Goal: Information Seeking & Learning: Learn about a topic

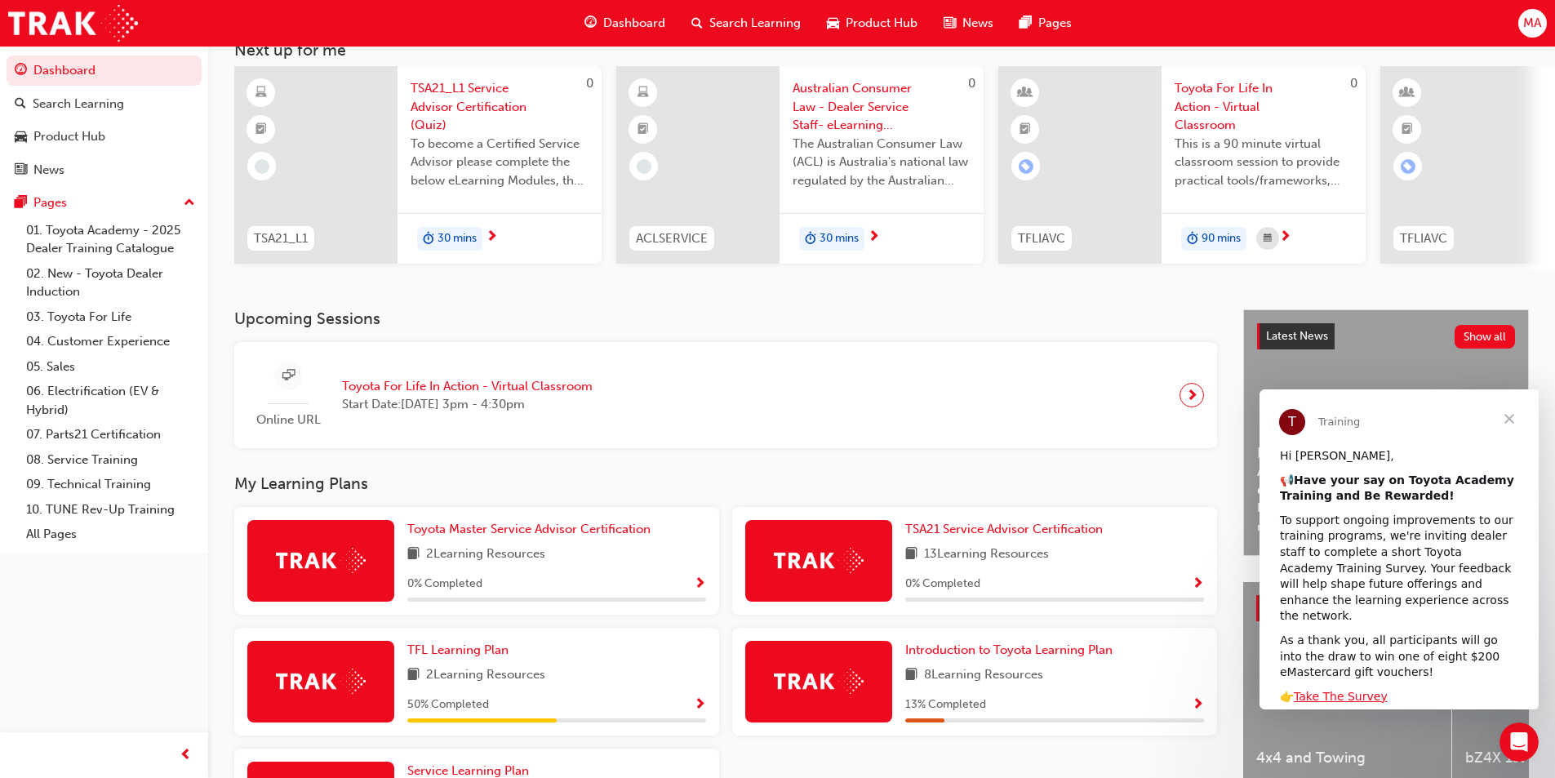
scroll to position [245, 0]
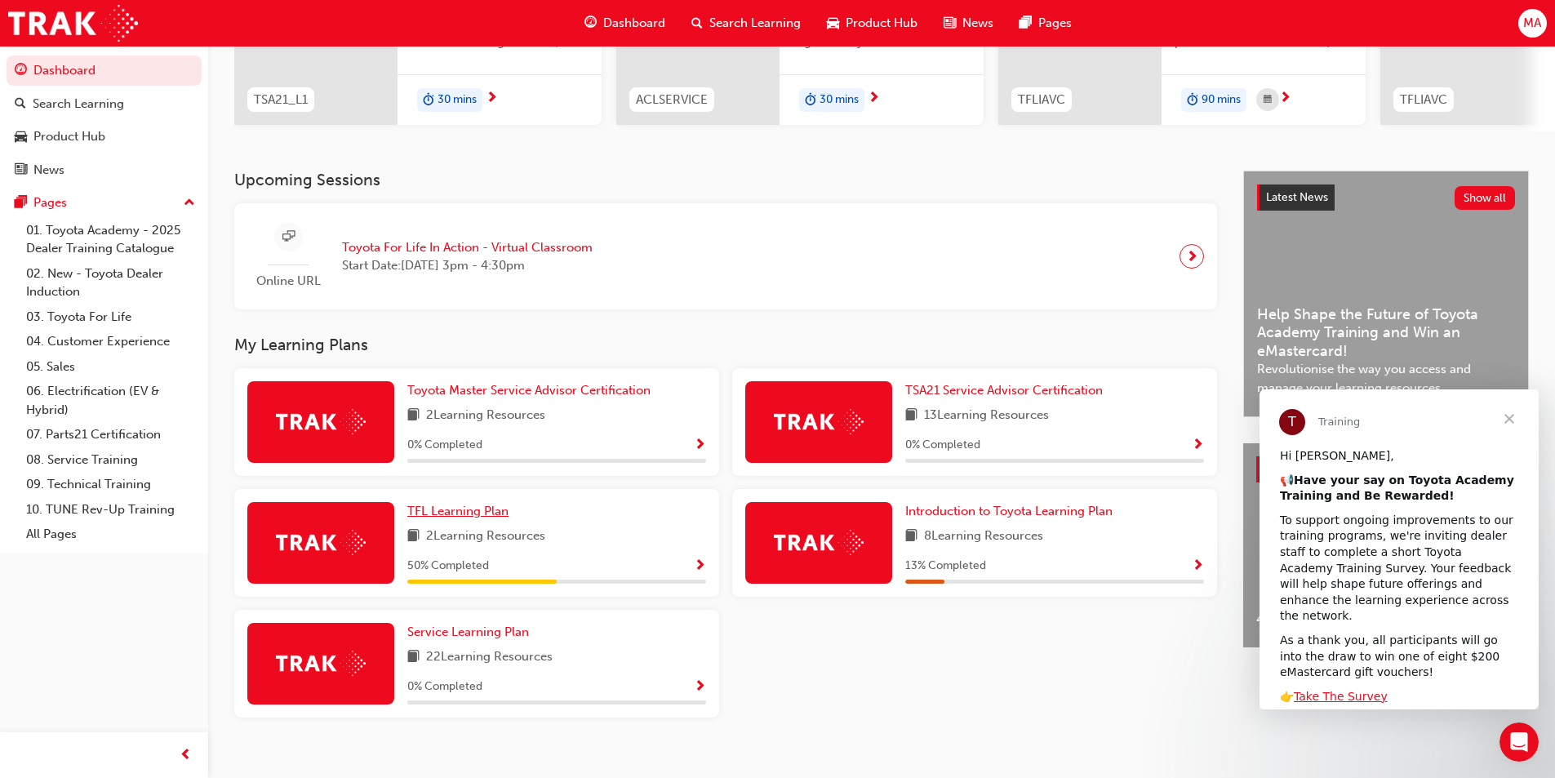
click at [483, 518] on span "TFL Learning Plan" at bounding box center [457, 511] width 101 height 15
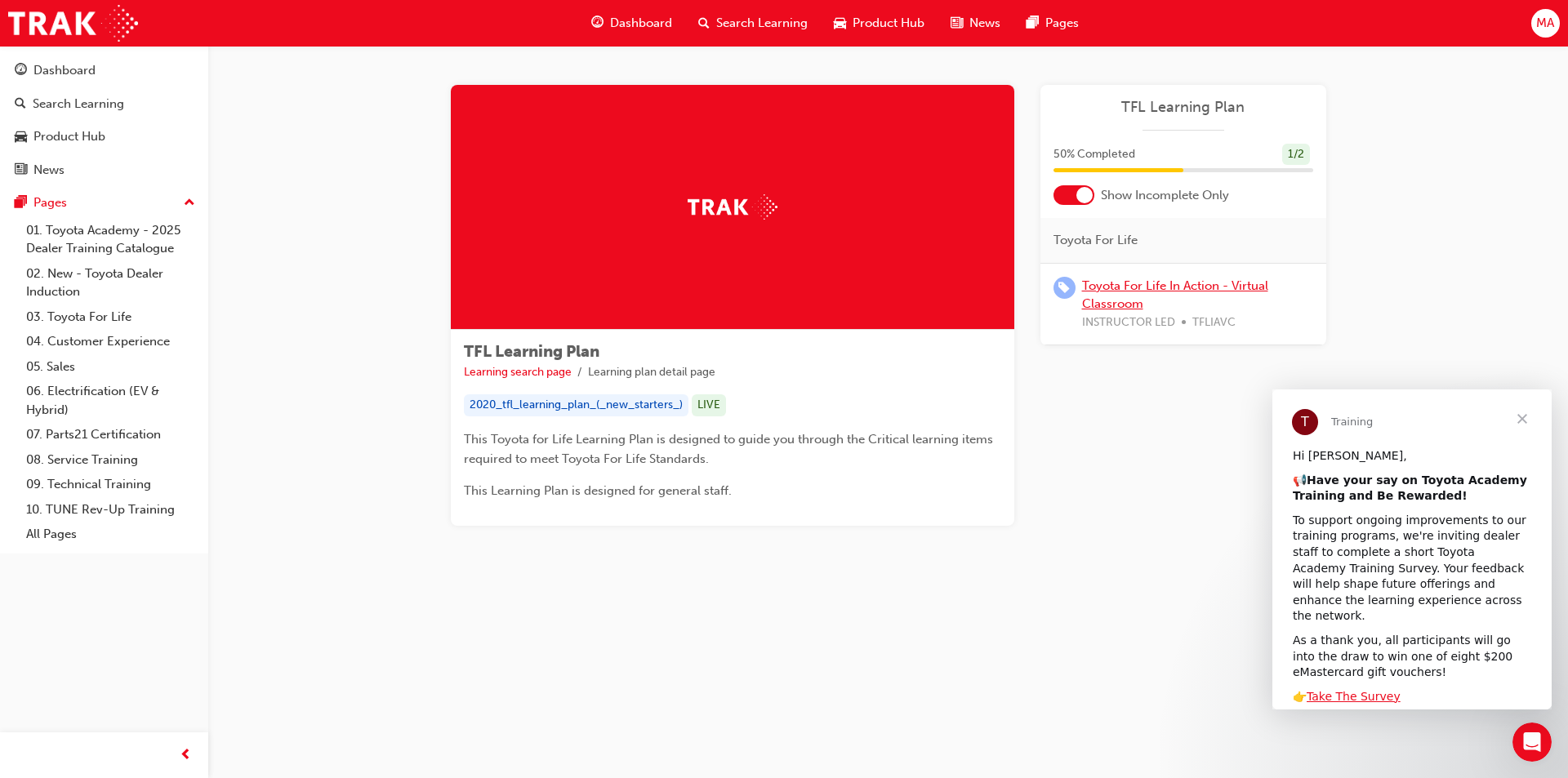
click at [1139, 287] on link "Toyota For Life In Action - Virtual Classroom" at bounding box center [1175, 294] width 186 height 33
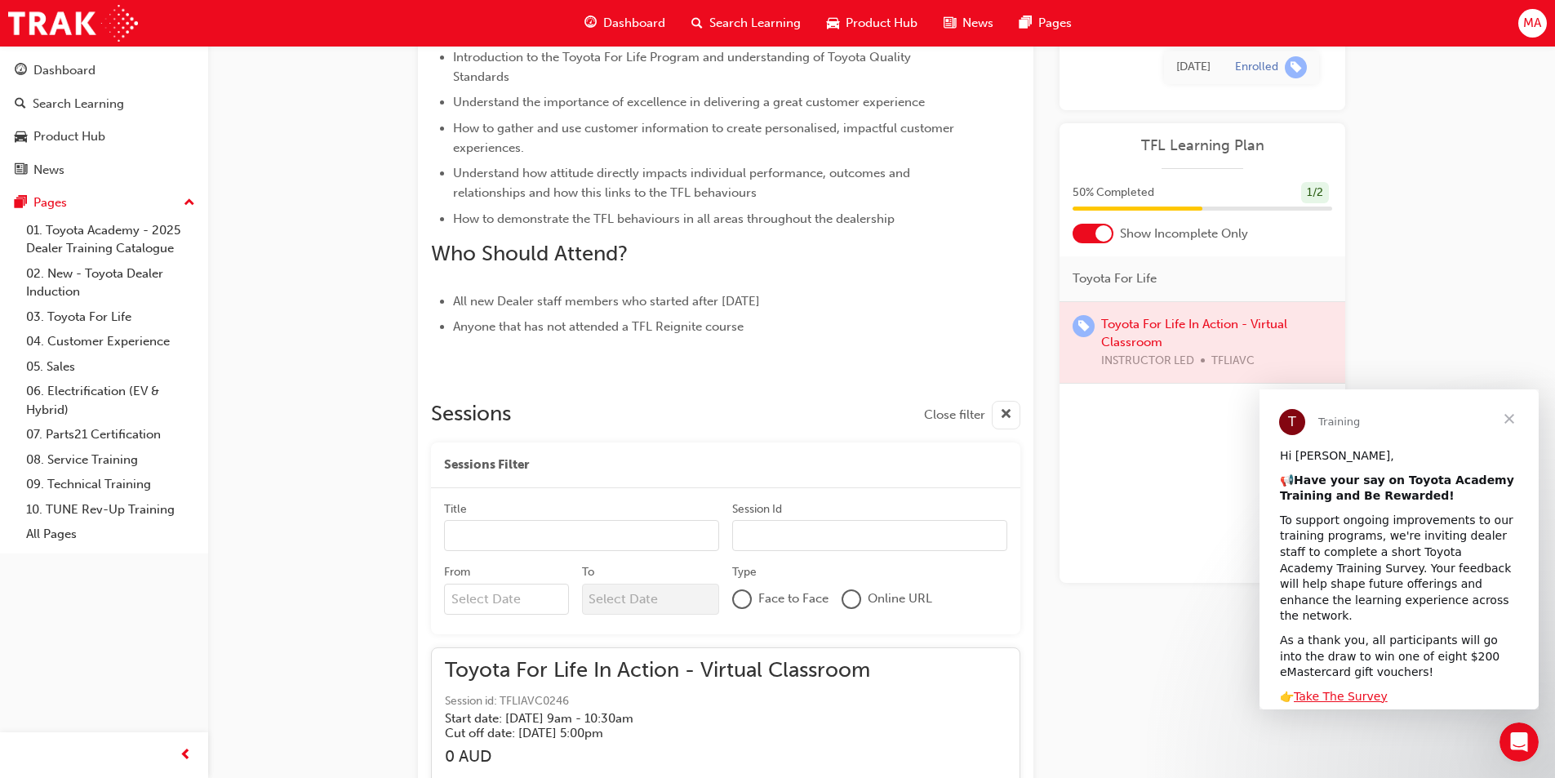
scroll to position [1055, 0]
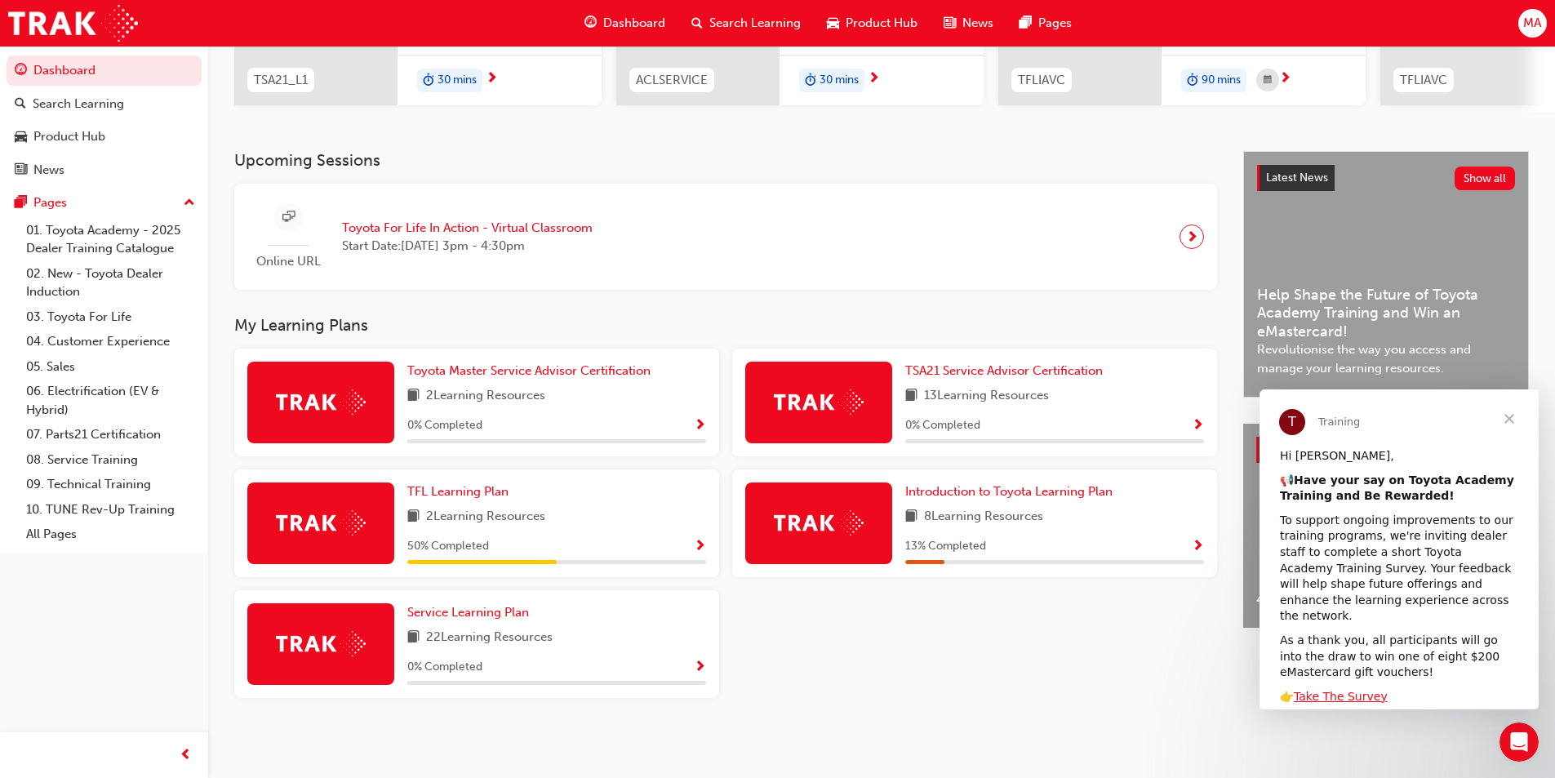
scroll to position [271, 0]
click at [559, 372] on span "Toyota Master Service Advisor Certification" at bounding box center [528, 370] width 243 height 15
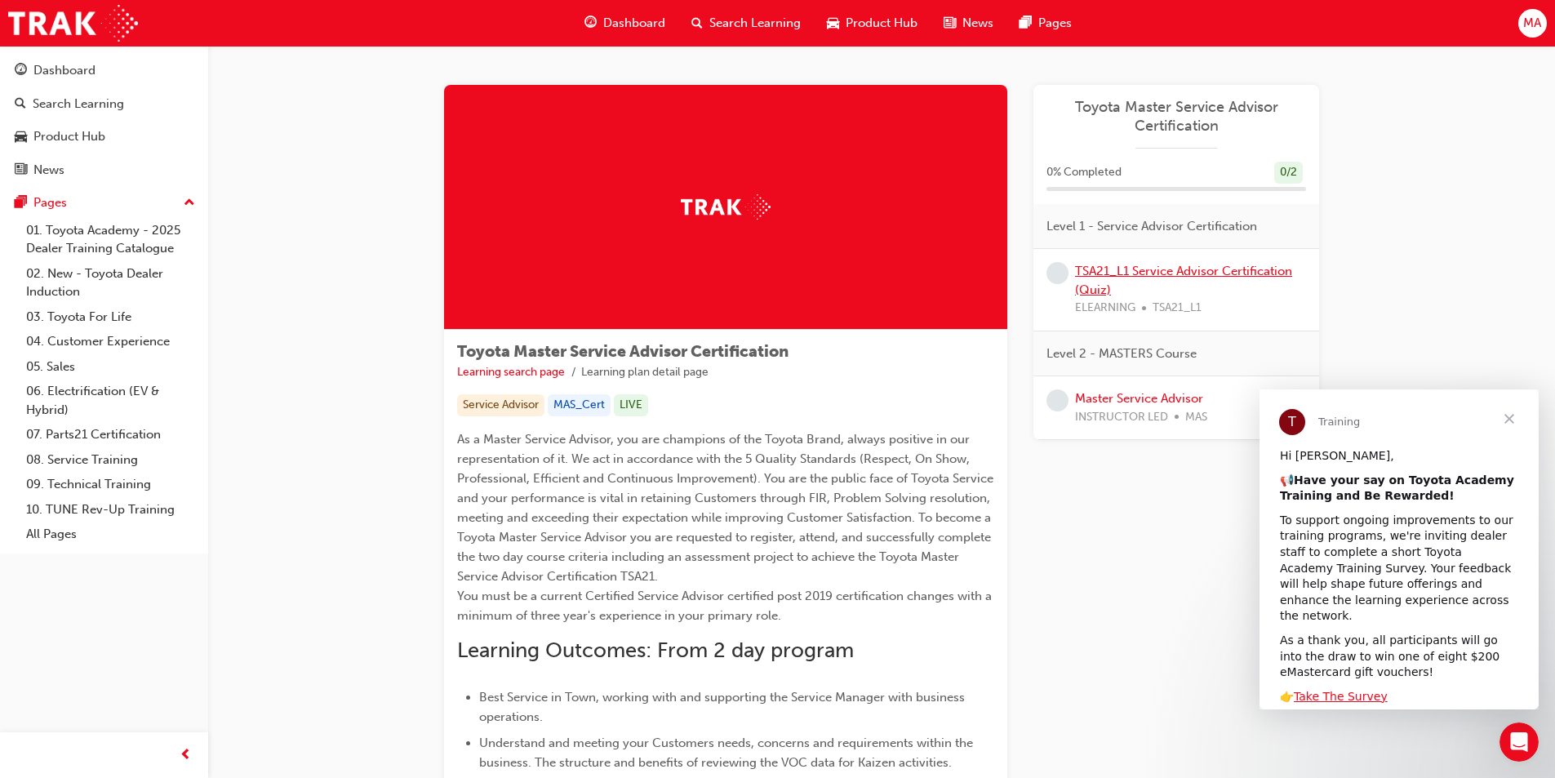
click at [1179, 274] on link "TSA21_L1 Service Advisor Certification (Quiz)" at bounding box center [1183, 280] width 217 height 33
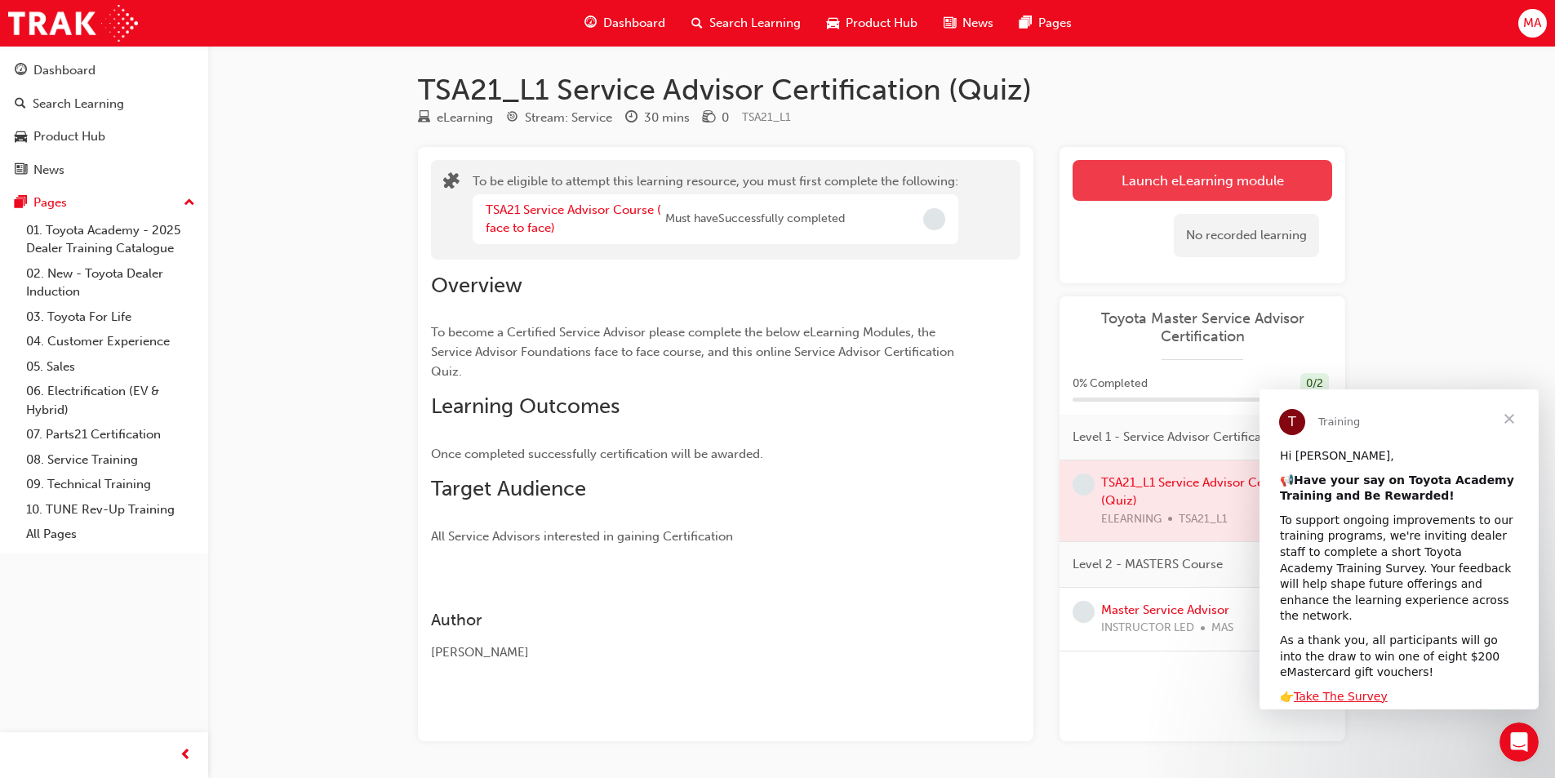
click at [1190, 198] on button "Launch eLearning module" at bounding box center [1203, 180] width 260 height 41
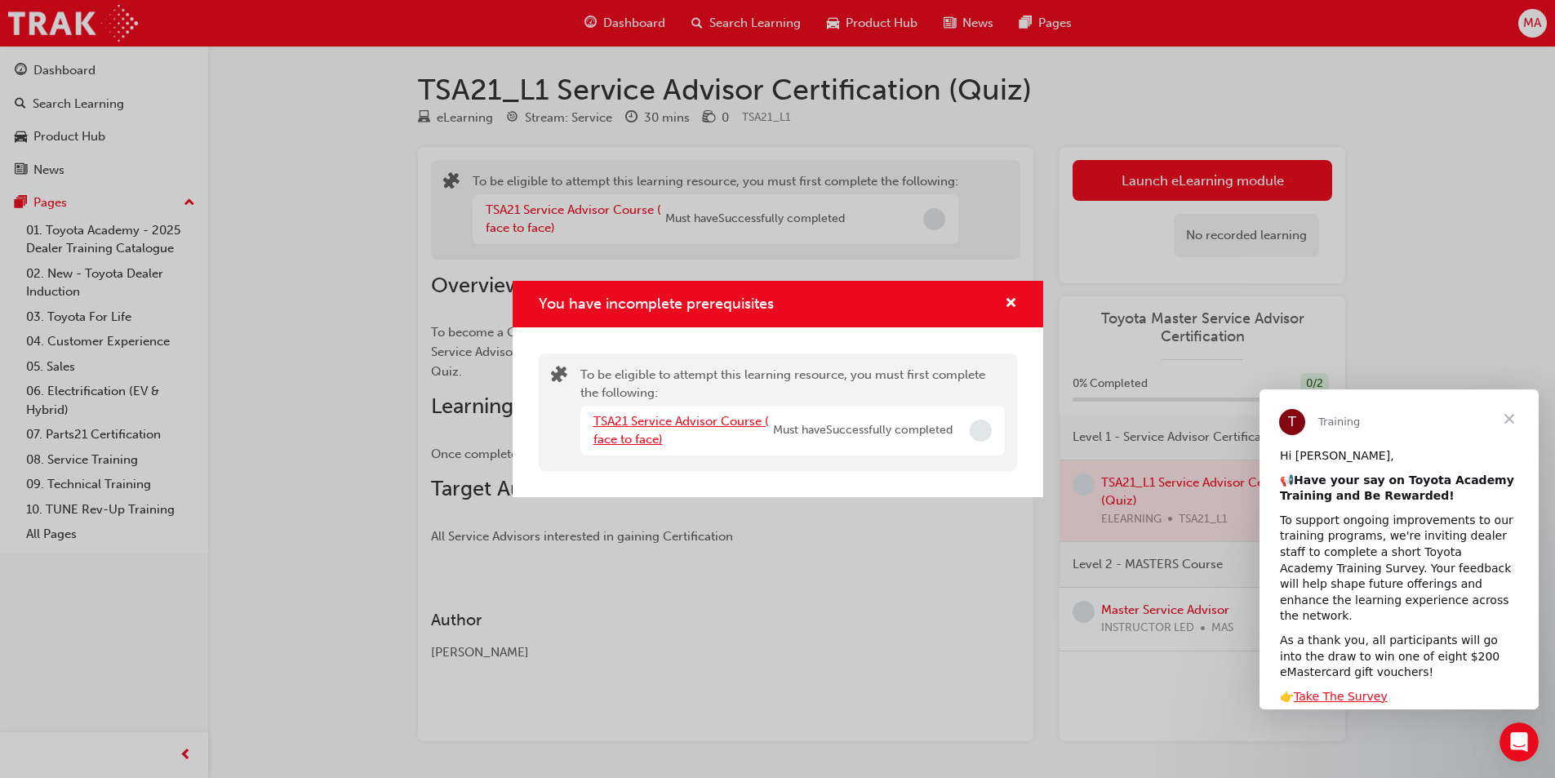
click at [705, 420] on link "TSA21 Service Advisor Course ( face to face)" at bounding box center [682, 430] width 176 height 33
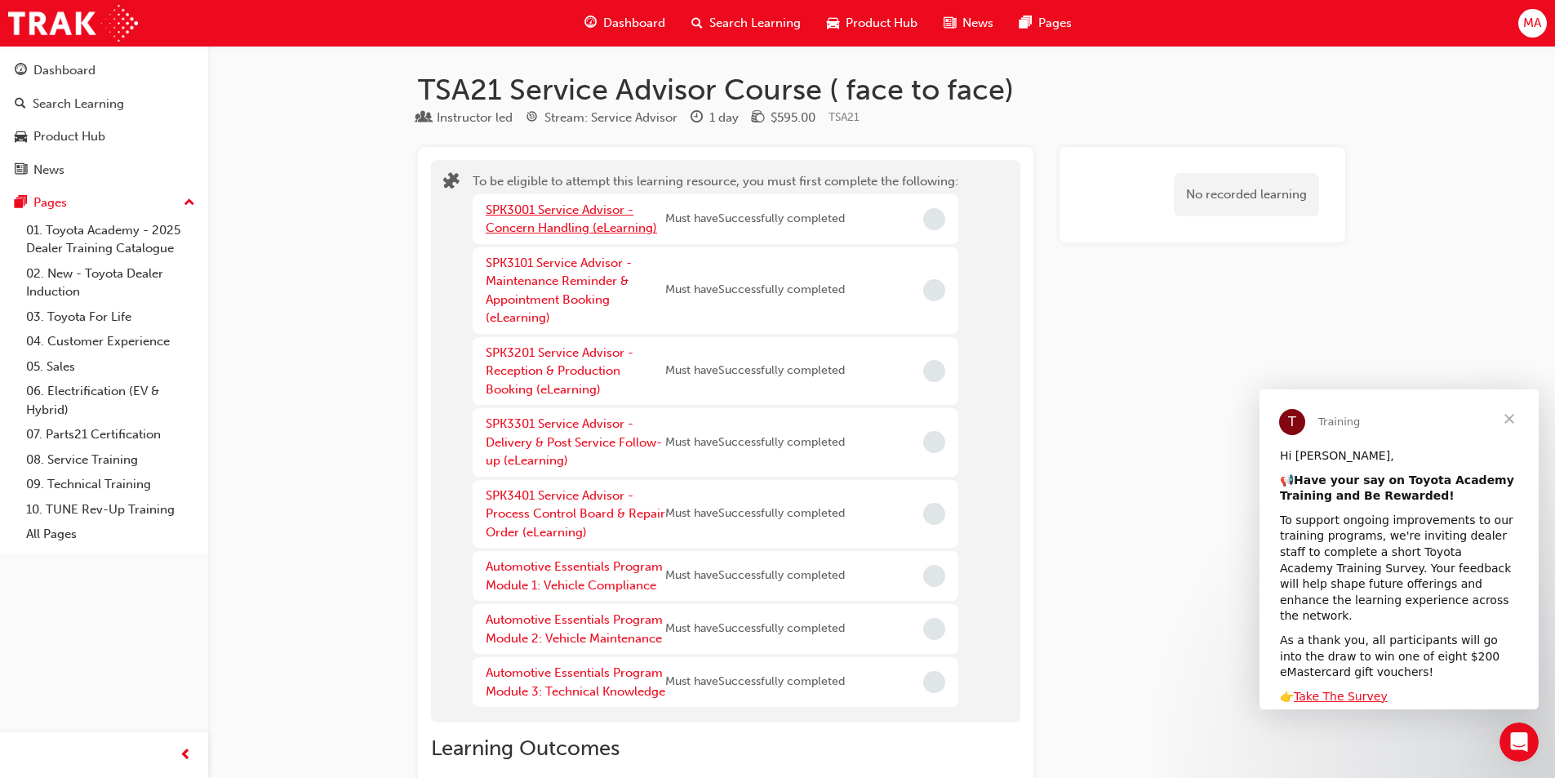
click at [537, 205] on link "SPK3001 Service Advisor - Concern Handling (eLearning)" at bounding box center [571, 218] width 171 height 33
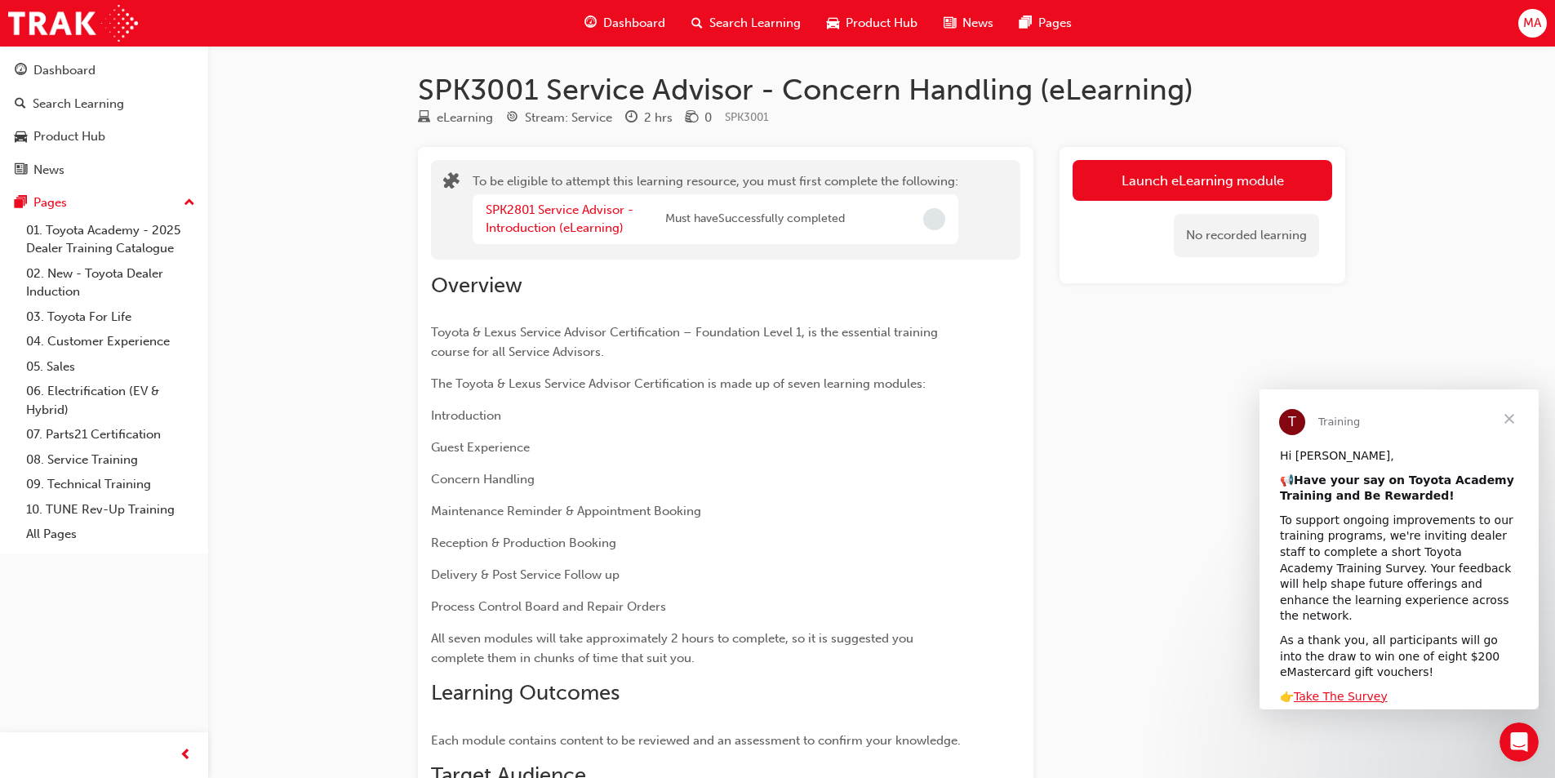
click at [567, 220] on div "SPK2801 Service Advisor - Introduction (eLearning)" at bounding box center [576, 219] width 180 height 37
click at [573, 227] on link "SPK2801 Service Advisor - Introduction (eLearning)" at bounding box center [560, 218] width 148 height 33
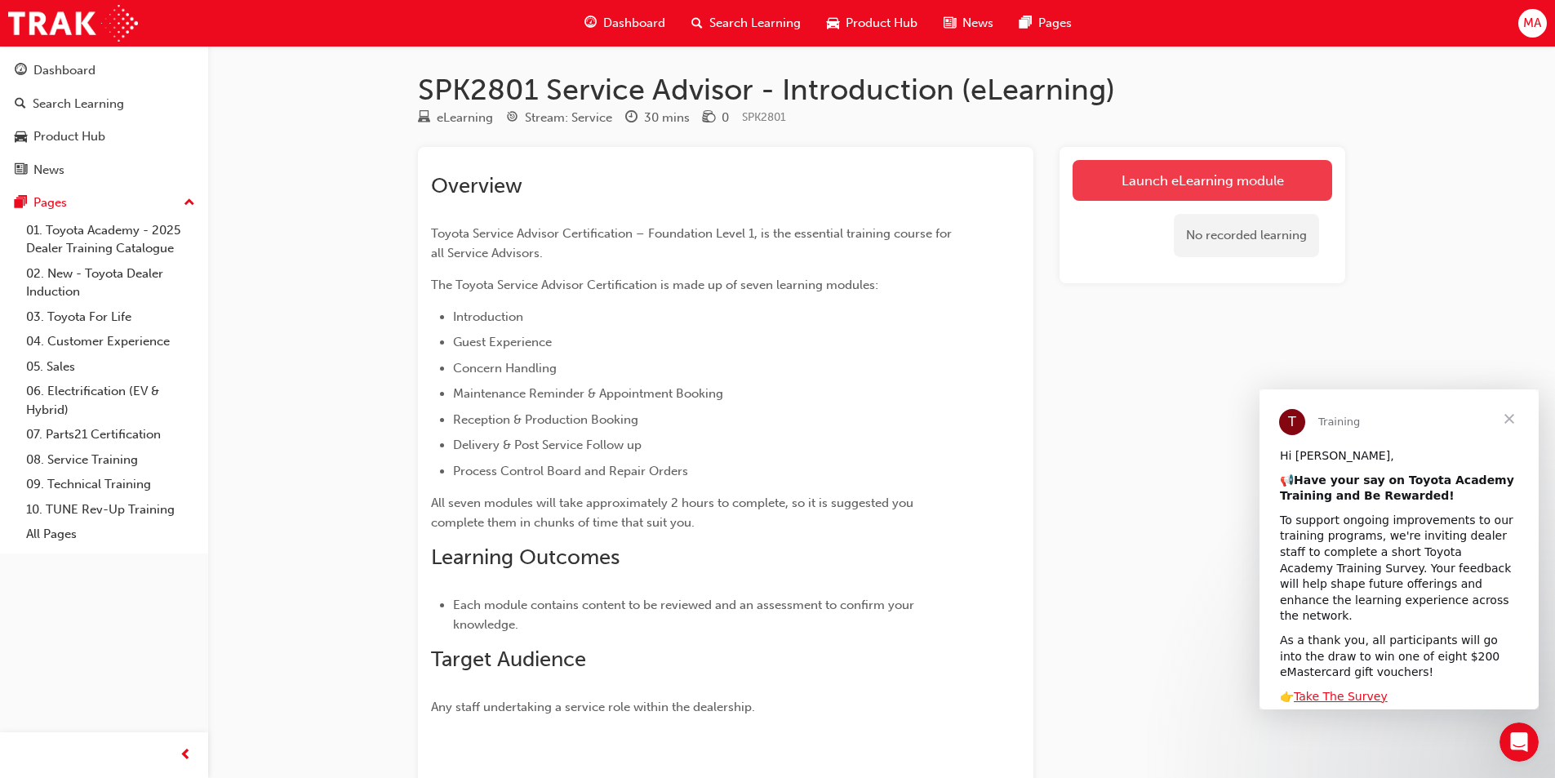
click at [1191, 180] on link "Launch eLearning module" at bounding box center [1203, 180] width 260 height 41
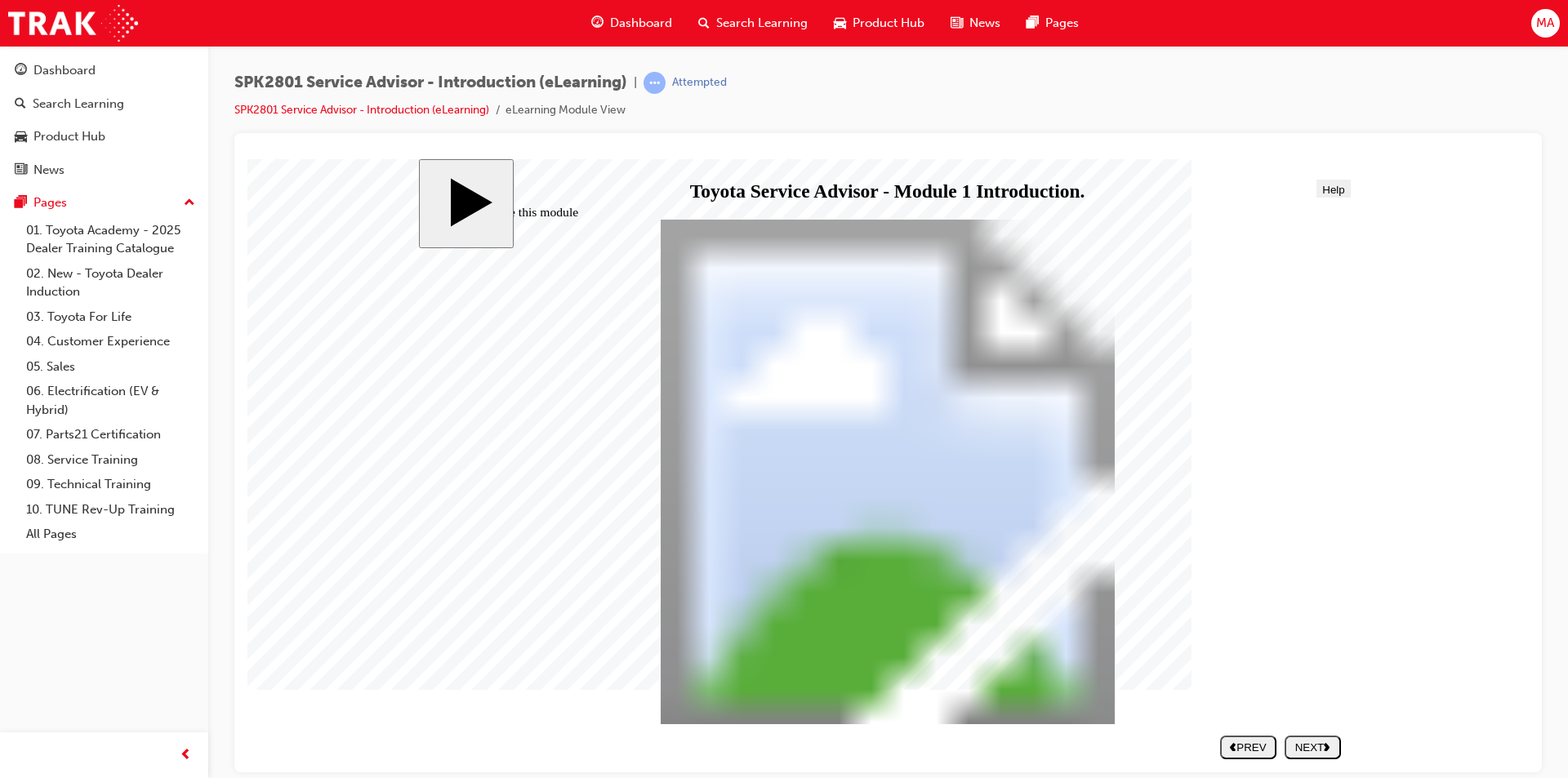
click at [1301, 749] on div "NEXT" at bounding box center [1312, 747] width 43 height 12
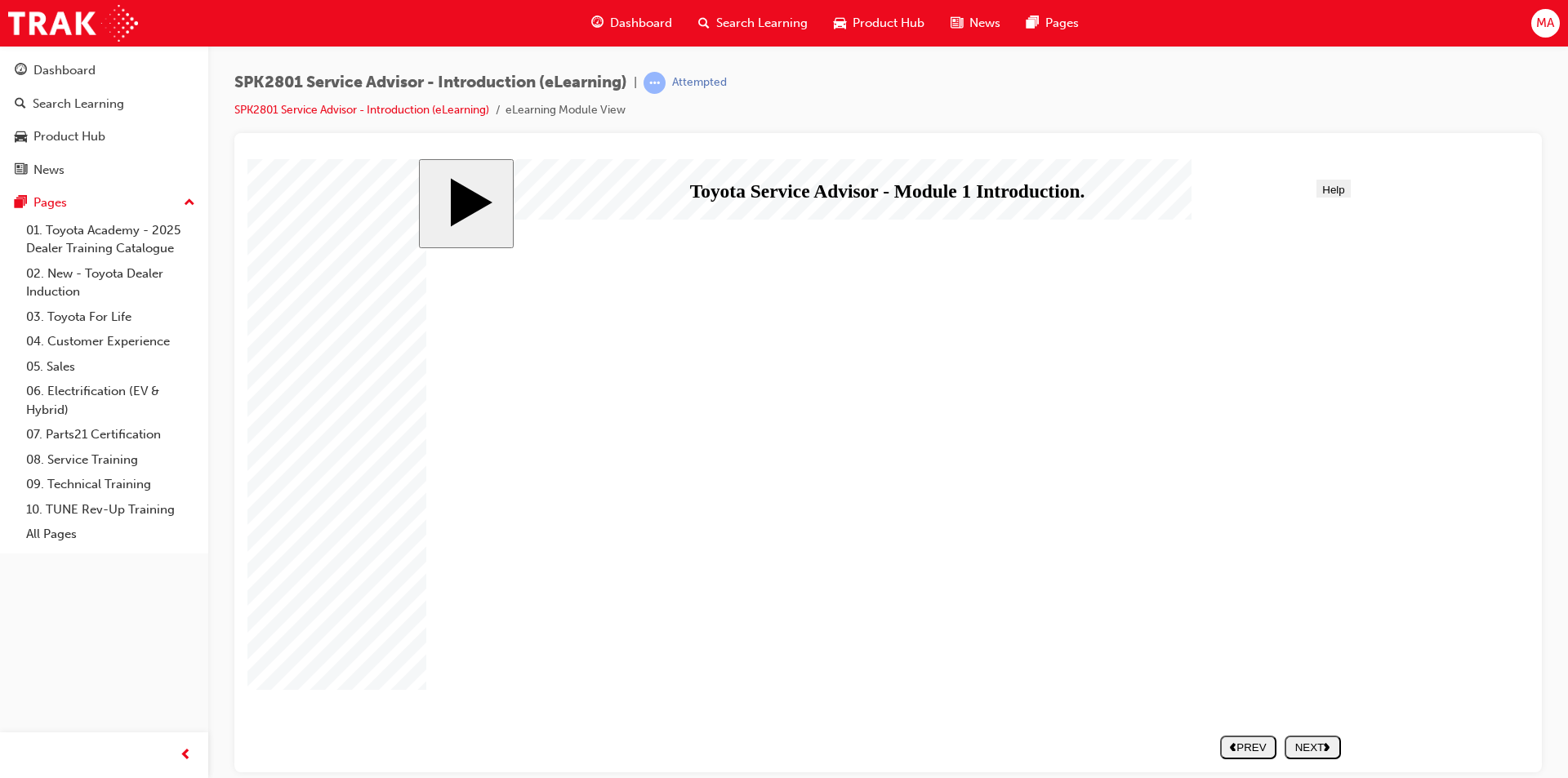
click at [1301, 749] on div "NEXT" at bounding box center [1312, 747] width 43 height 12
click at [1301, 749] on nav "SUBMIT NEXT PREV" at bounding box center [1276, 746] width 129 height 37
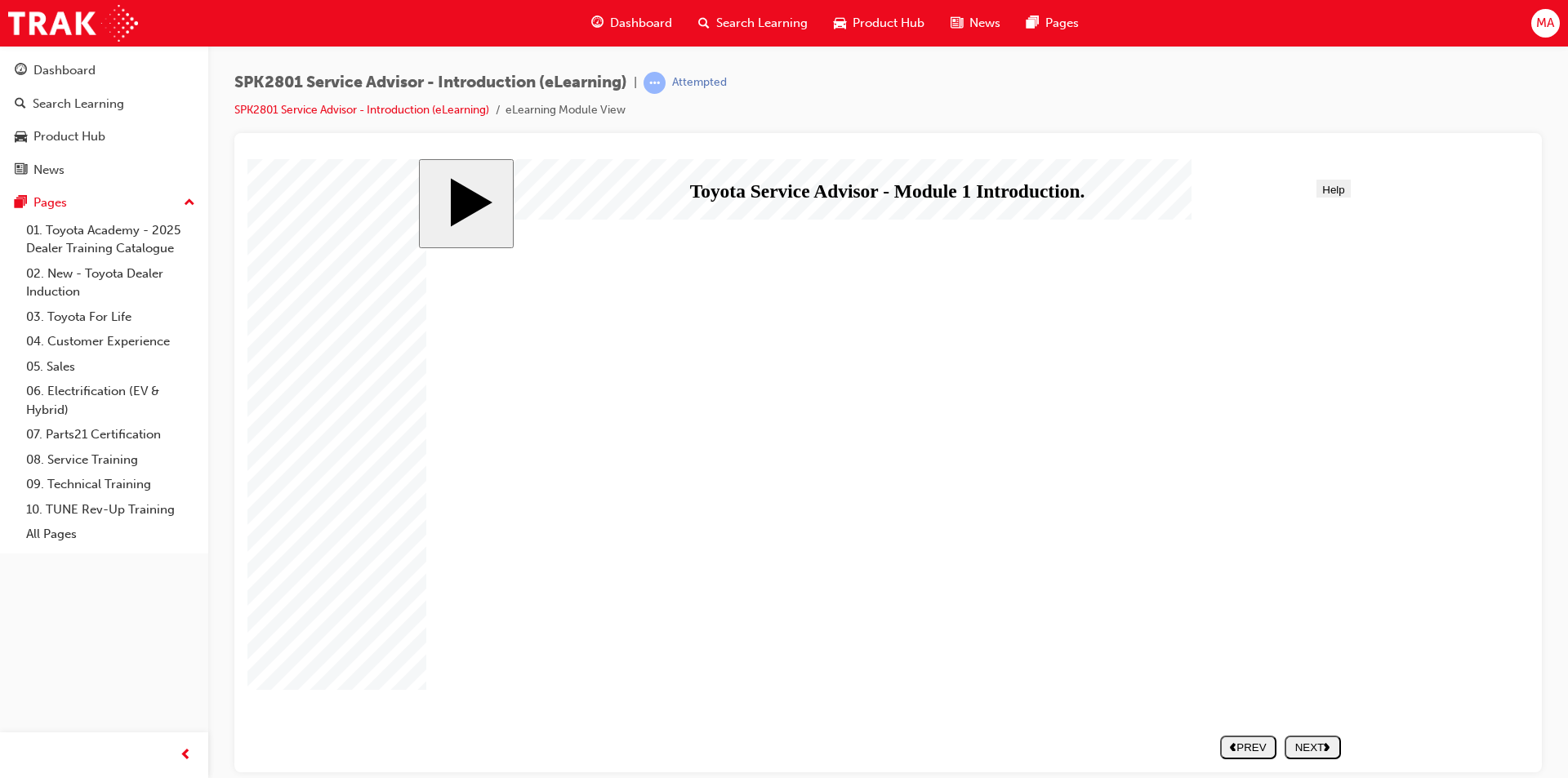
click at [1310, 743] on div "NEXT" at bounding box center [1312, 747] width 43 height 12
click at [1314, 752] on div "NEXT" at bounding box center [1312, 747] width 43 height 12
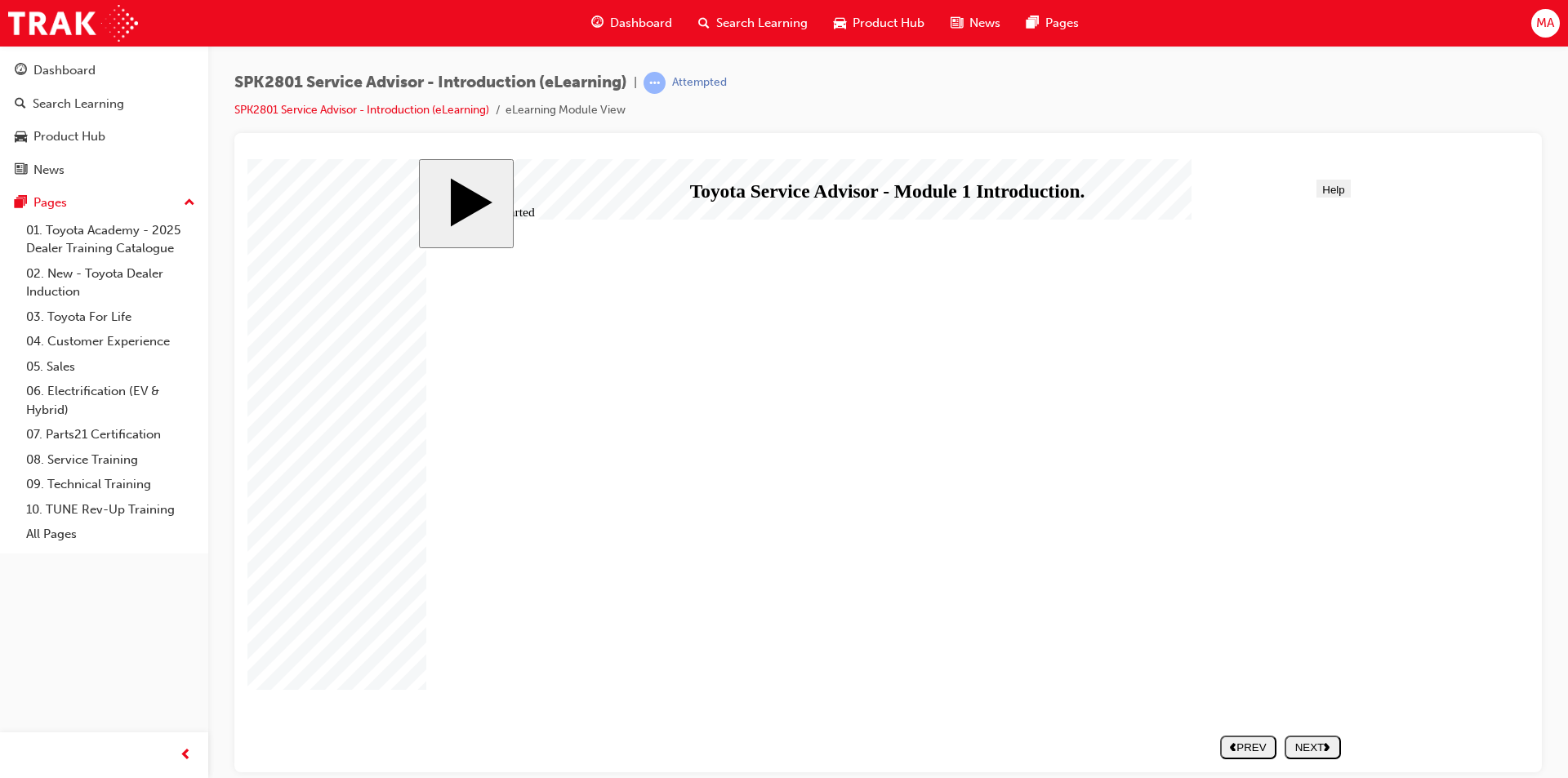
click at [1312, 750] on div "NEXT" at bounding box center [1312, 747] width 43 height 12
click at [1301, 751] on div "PREV" at bounding box center [1312, 747] width 43 height 12
click at [1301, 751] on nav "SUBMIT NEXT PREV" at bounding box center [1276, 746] width 129 height 37
click at [425, 451] on div "slide: Getting Started After you have completed the core modules you will be re…" at bounding box center [888, 464] width 939 height 613
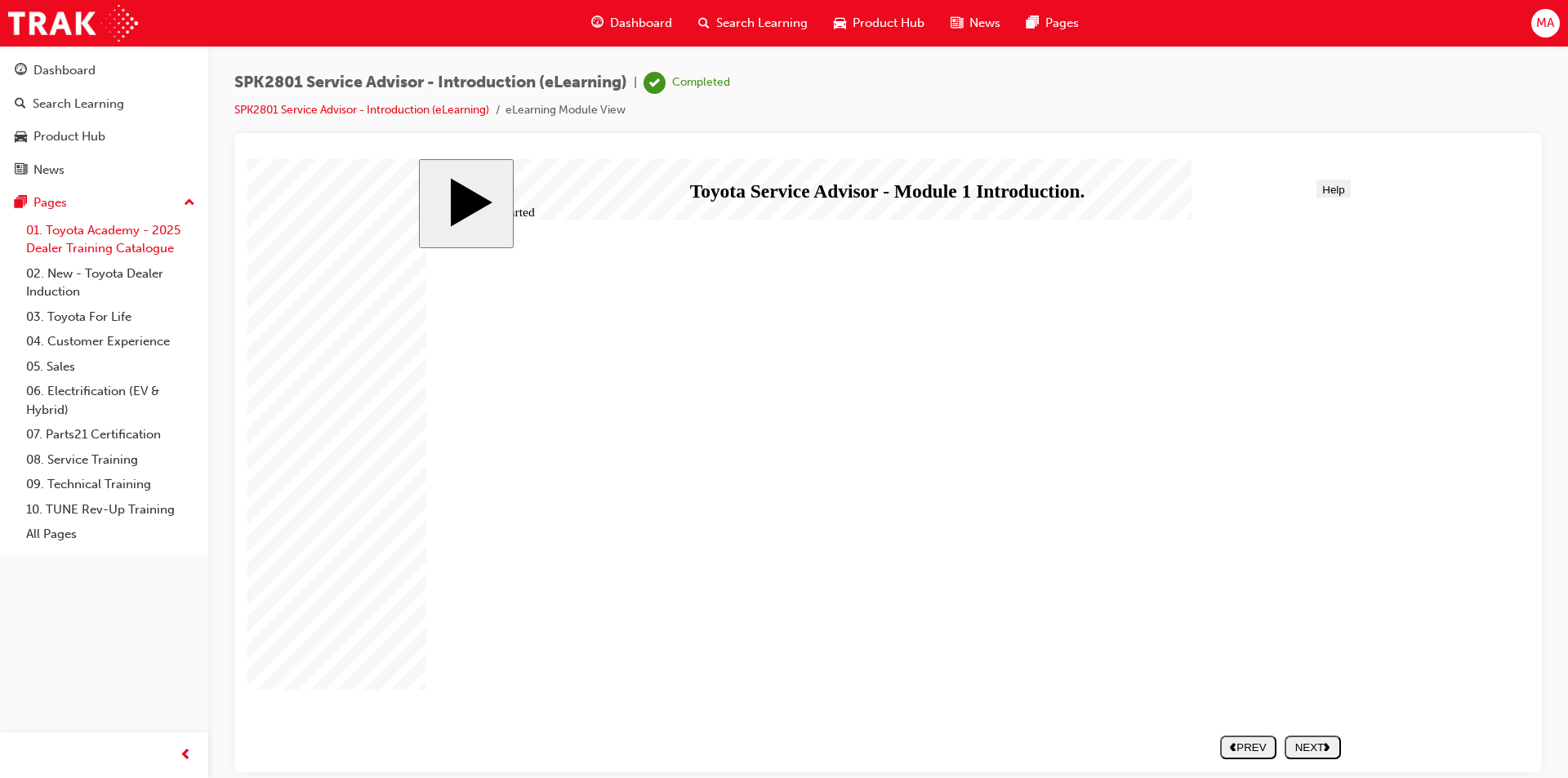
click at [116, 252] on link "01. Toyota Academy - 2025 Dealer Training Catalogue" at bounding box center [111, 239] width 182 height 43
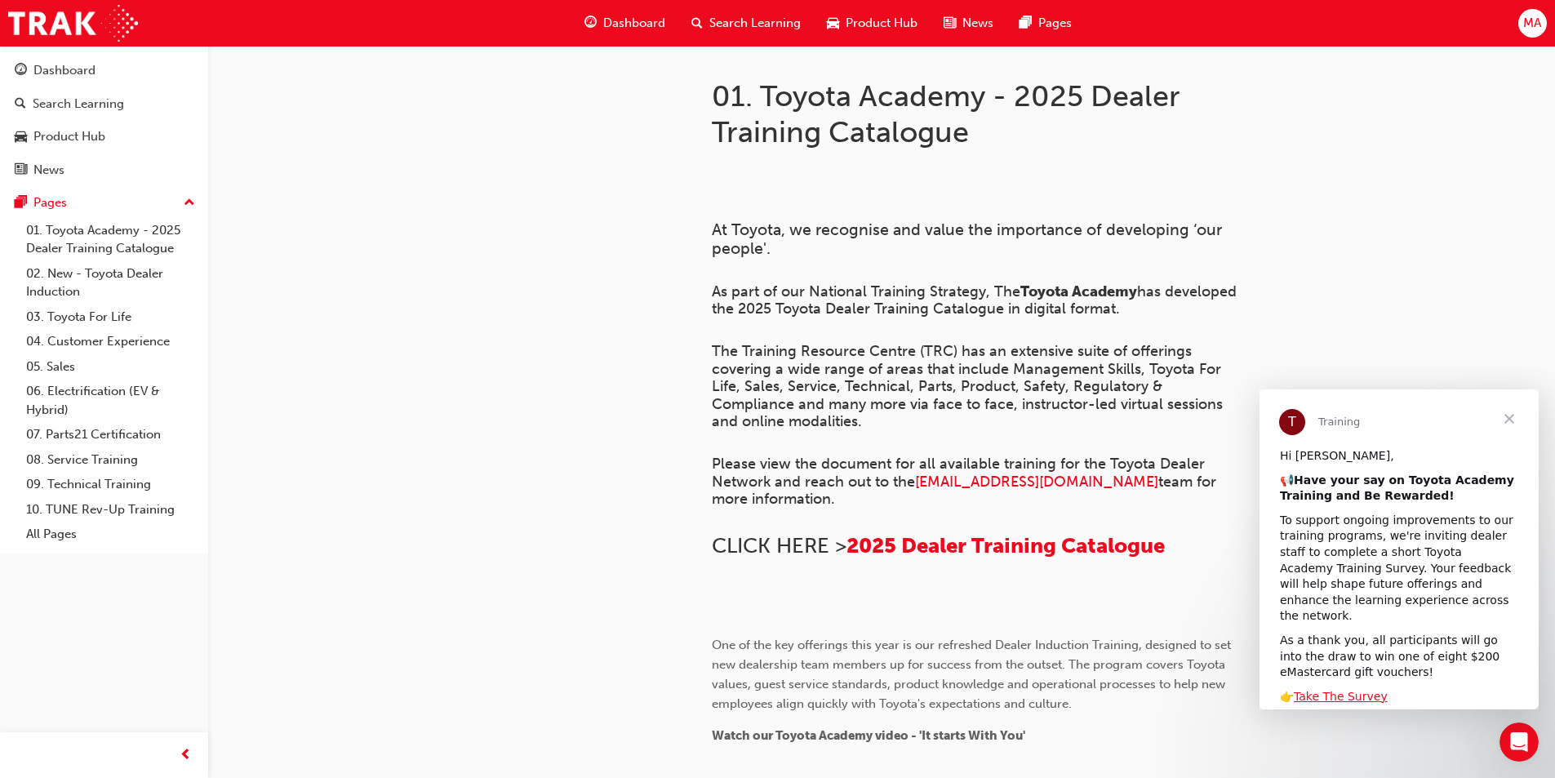
click at [1502, 419] on span "Close" at bounding box center [1509, 418] width 59 height 59
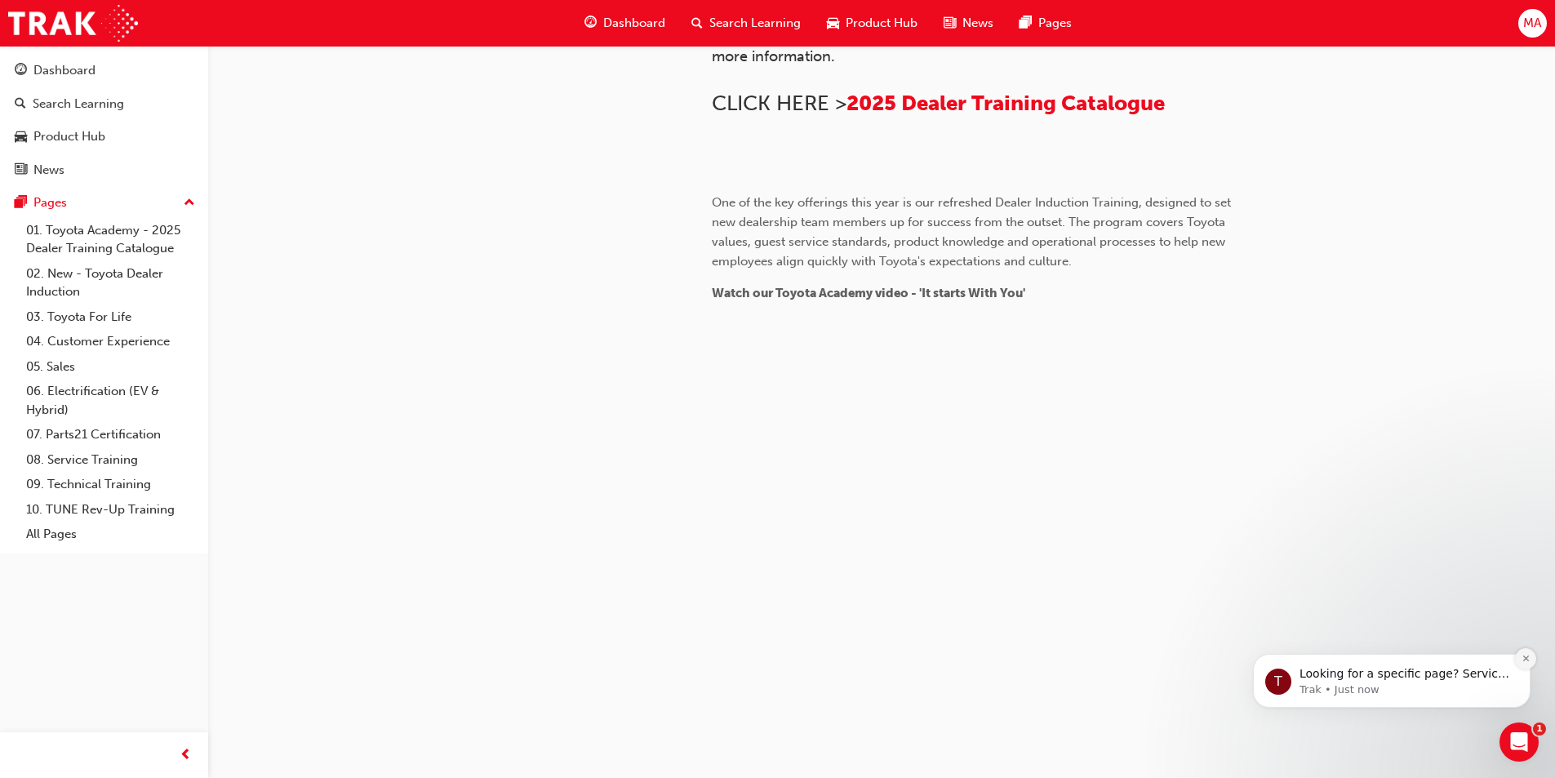
click at [1523, 664] on button "Dismiss notification" at bounding box center [1525, 658] width 21 height 21
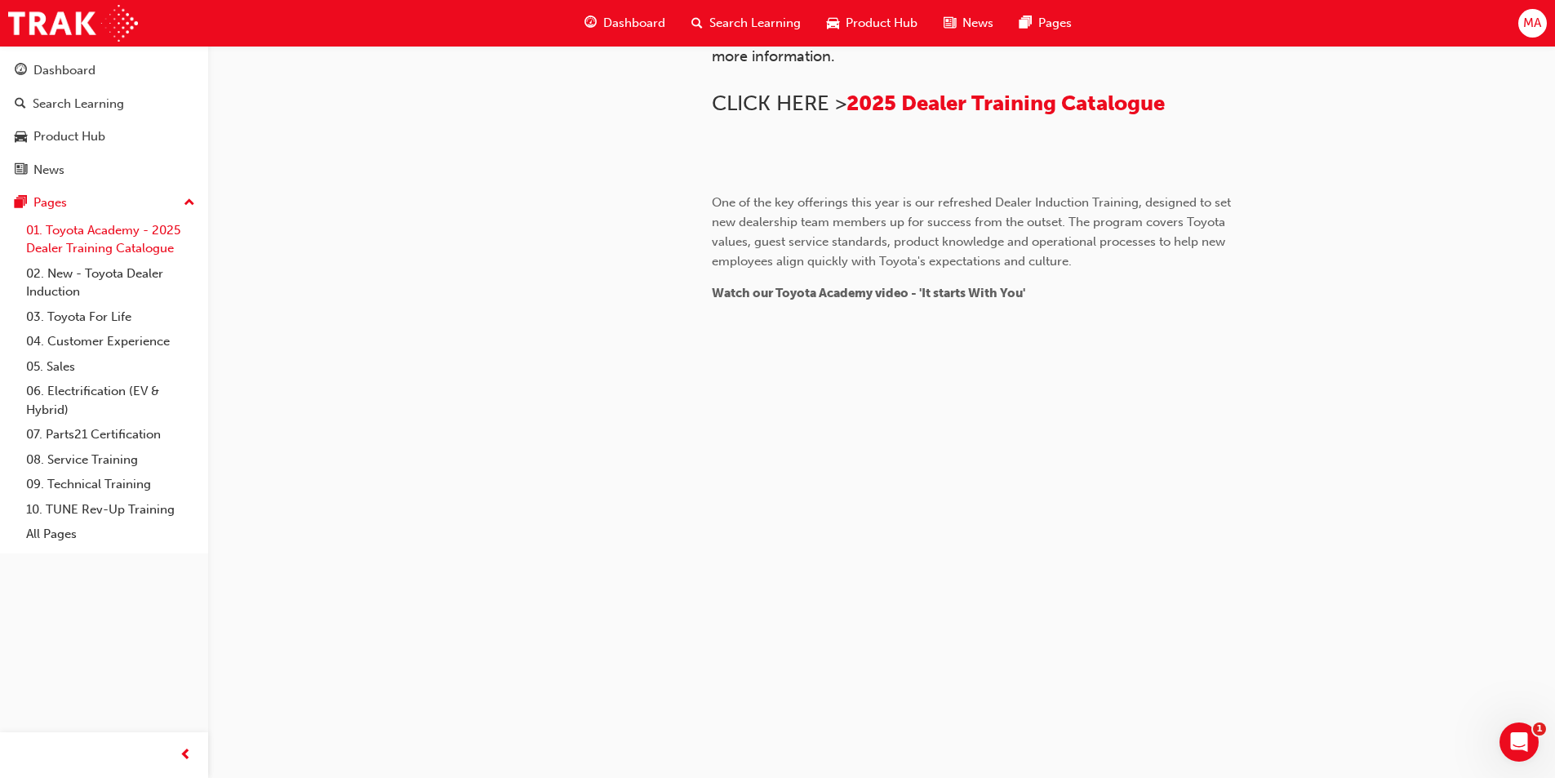
click at [146, 240] on link "01. Toyota Academy - 2025 Dealer Training Catalogue" at bounding box center [111, 239] width 182 height 43
click at [119, 314] on link "03. Toyota For Life" at bounding box center [111, 317] width 182 height 25
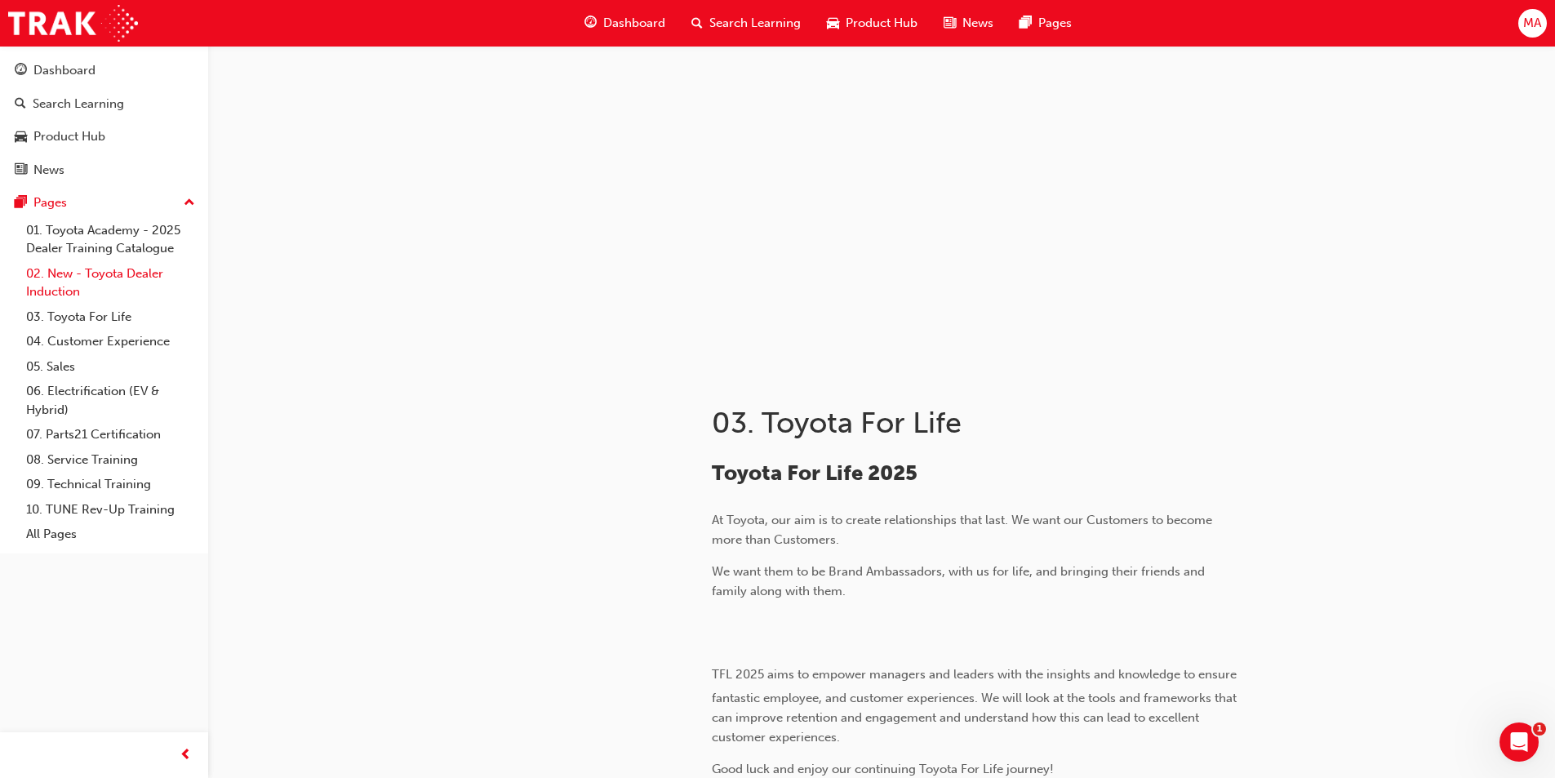
click at [127, 282] on link "02. New - Toyota Dealer Induction" at bounding box center [111, 282] width 182 height 43
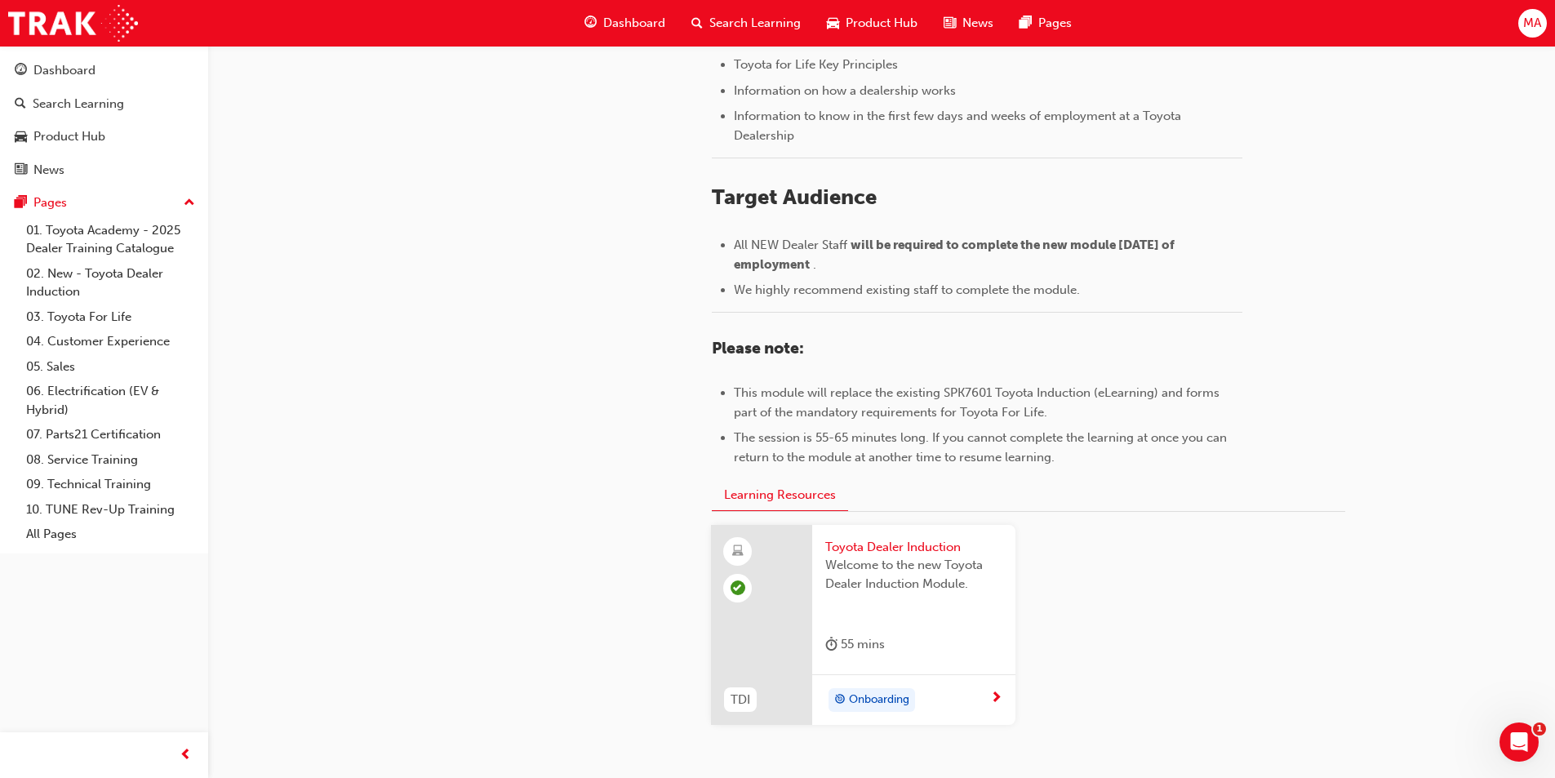
scroll to position [684, 0]
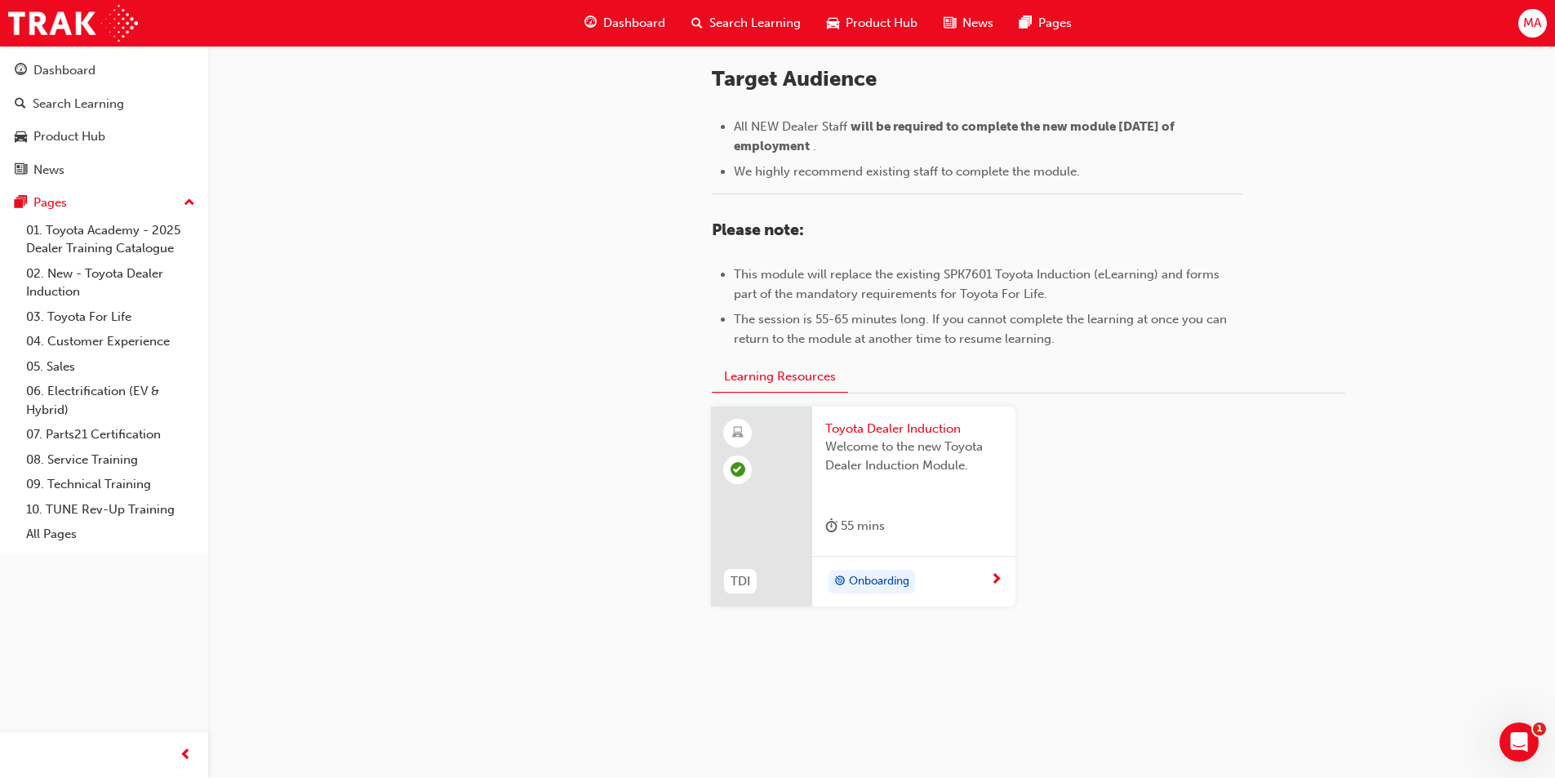
click at [913, 429] on span "Toyota Dealer Induction" at bounding box center [913, 429] width 177 height 19
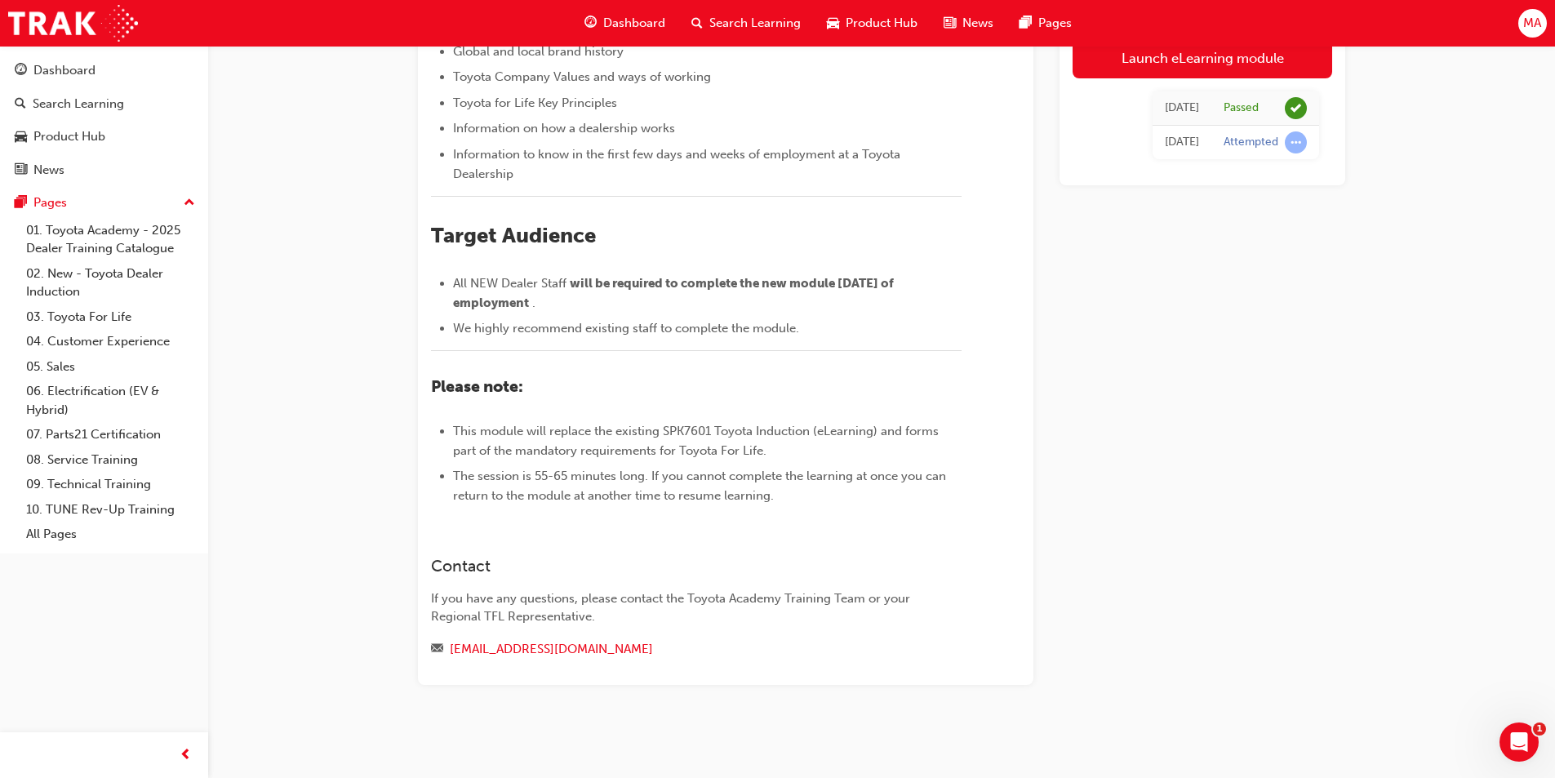
scroll to position [529, 0]
click at [75, 338] on link "04. Customer Experience" at bounding box center [111, 341] width 182 height 25
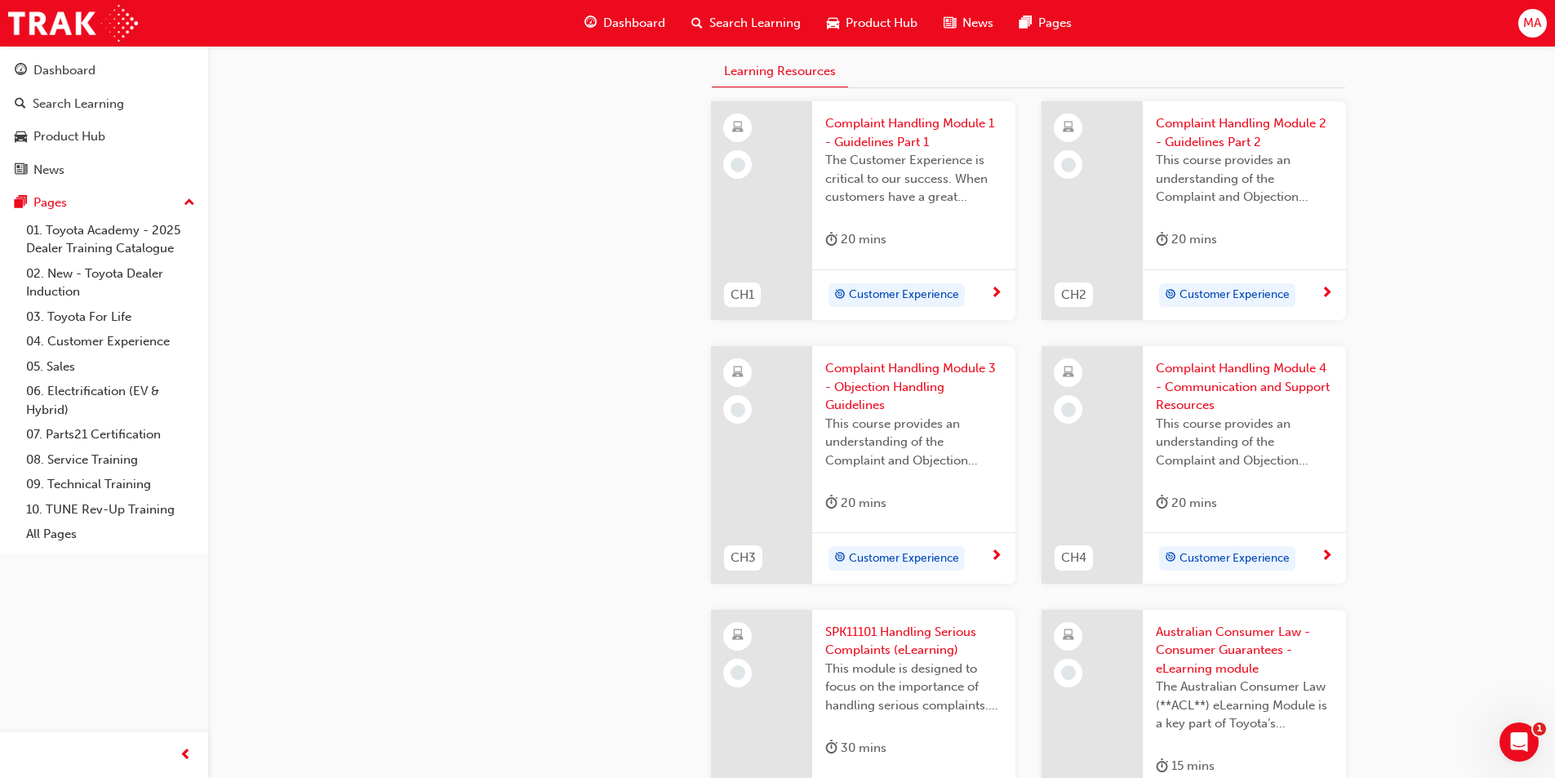
scroll to position [572, 0]
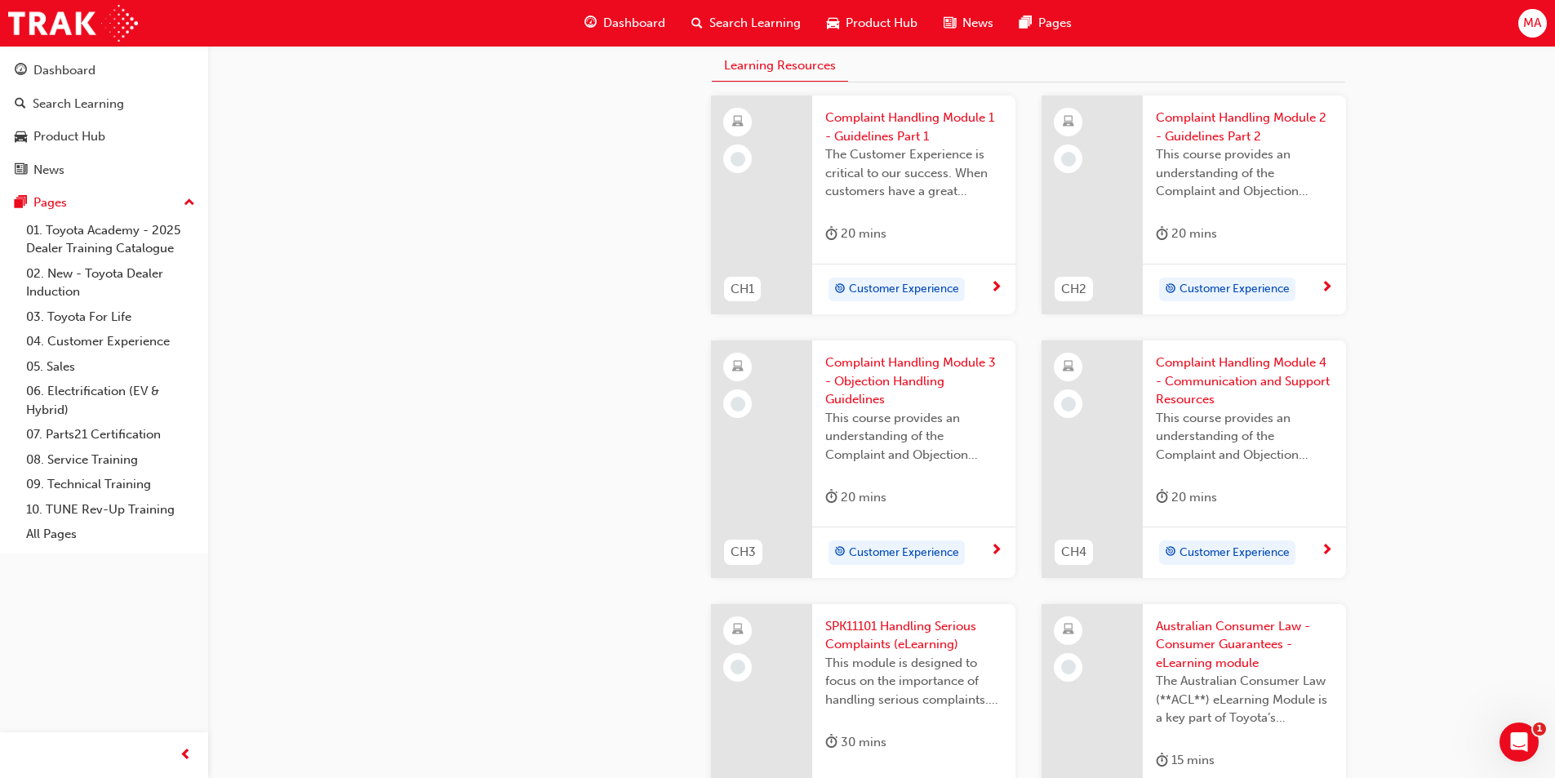
click at [977, 285] on div "Customer Experience" at bounding box center [907, 290] width 165 height 24
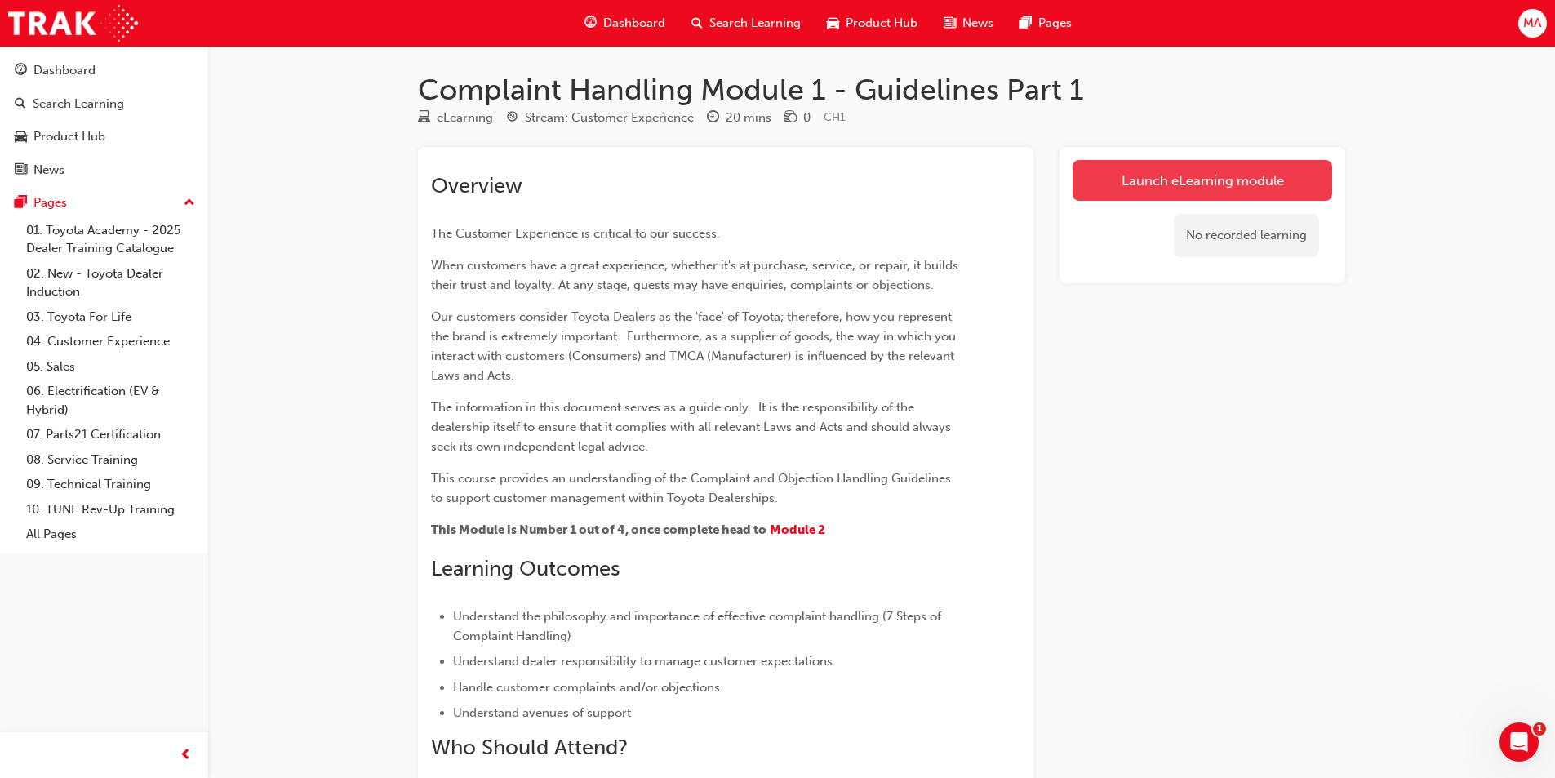
click at [1123, 190] on link "Launch eLearning module" at bounding box center [1203, 180] width 260 height 41
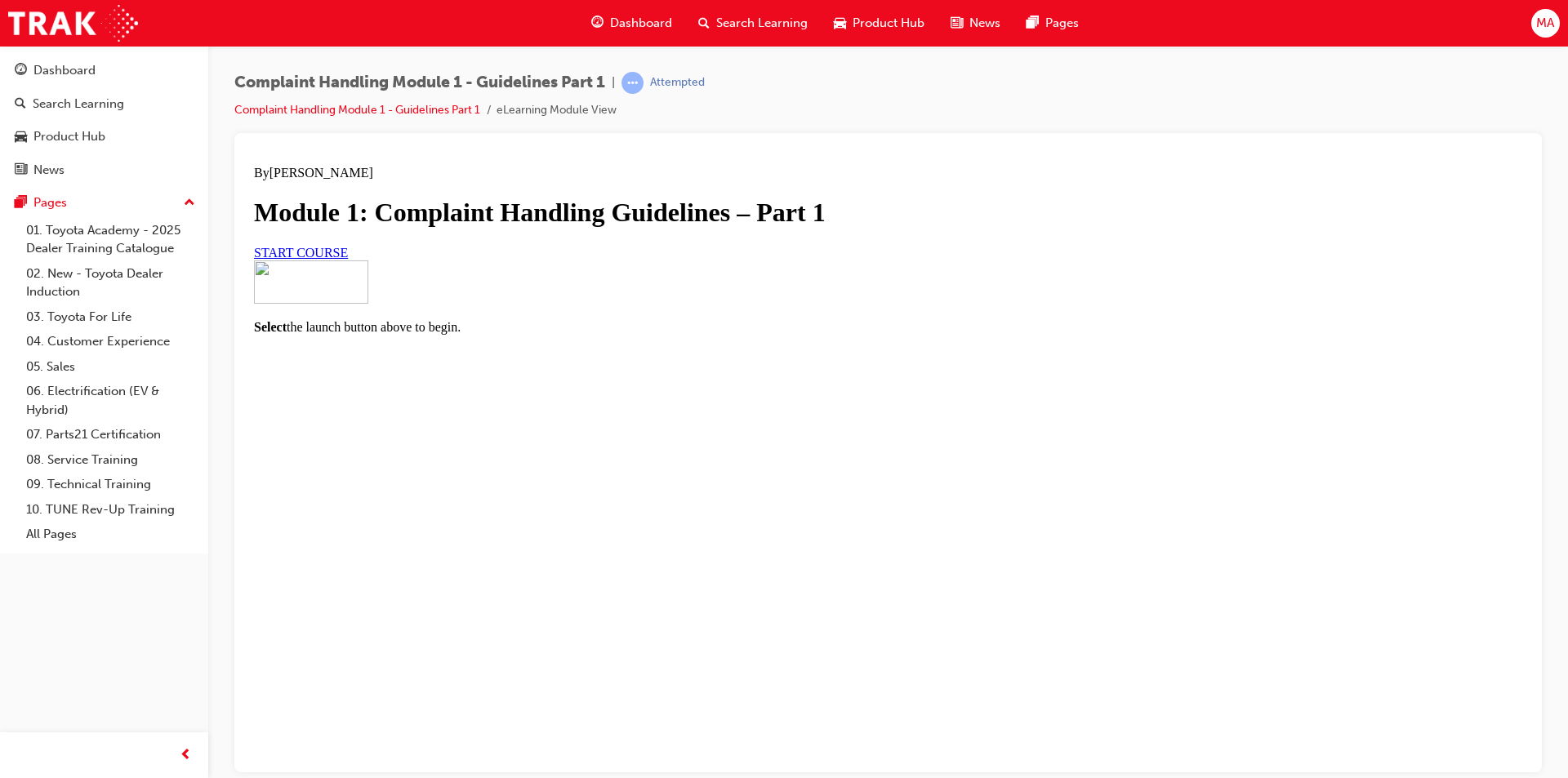
scroll to position [73, 0]
click at [348, 259] on link "START COURSE" at bounding box center [301, 252] width 94 height 14
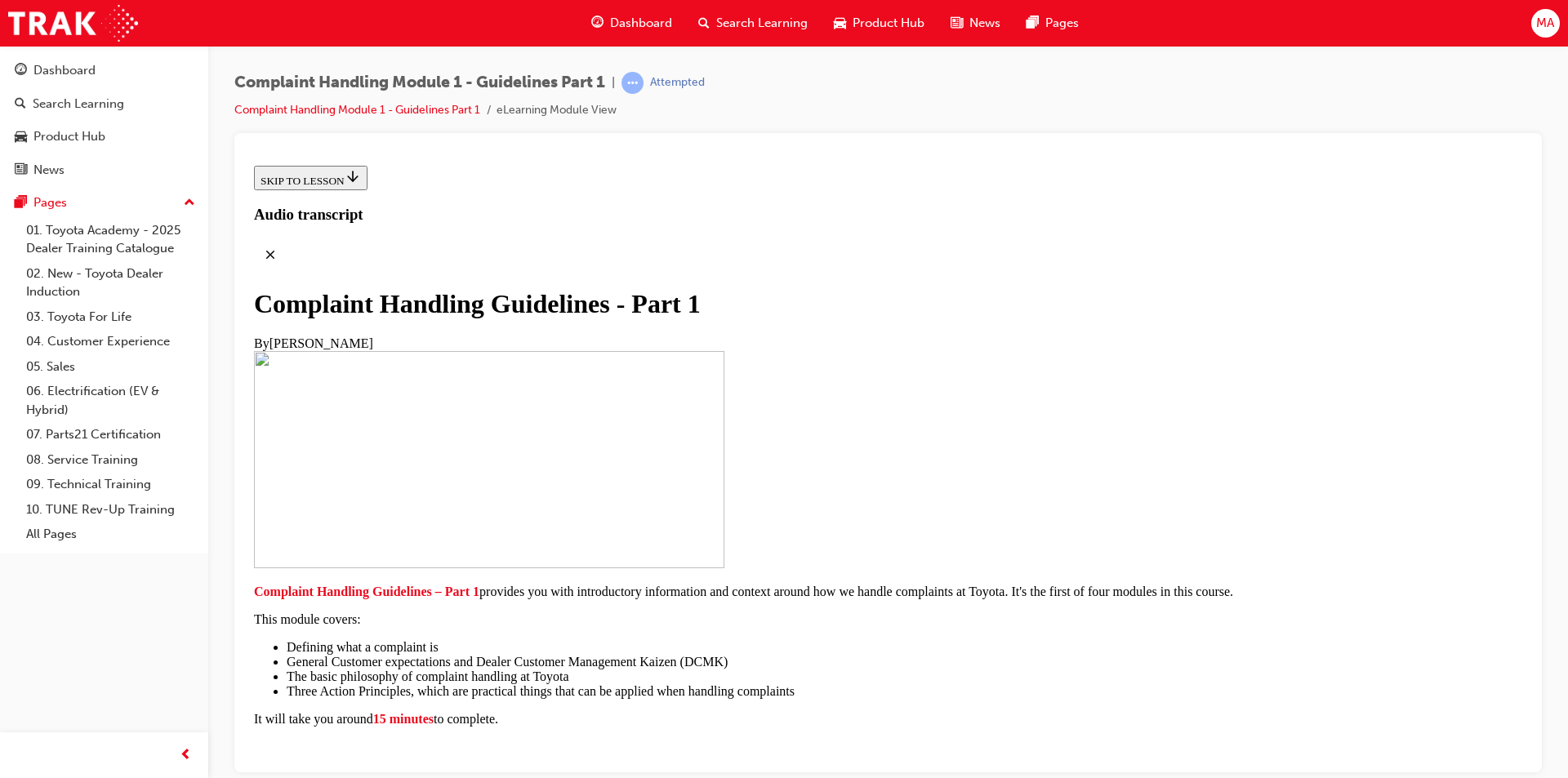
scroll to position [323, 0]
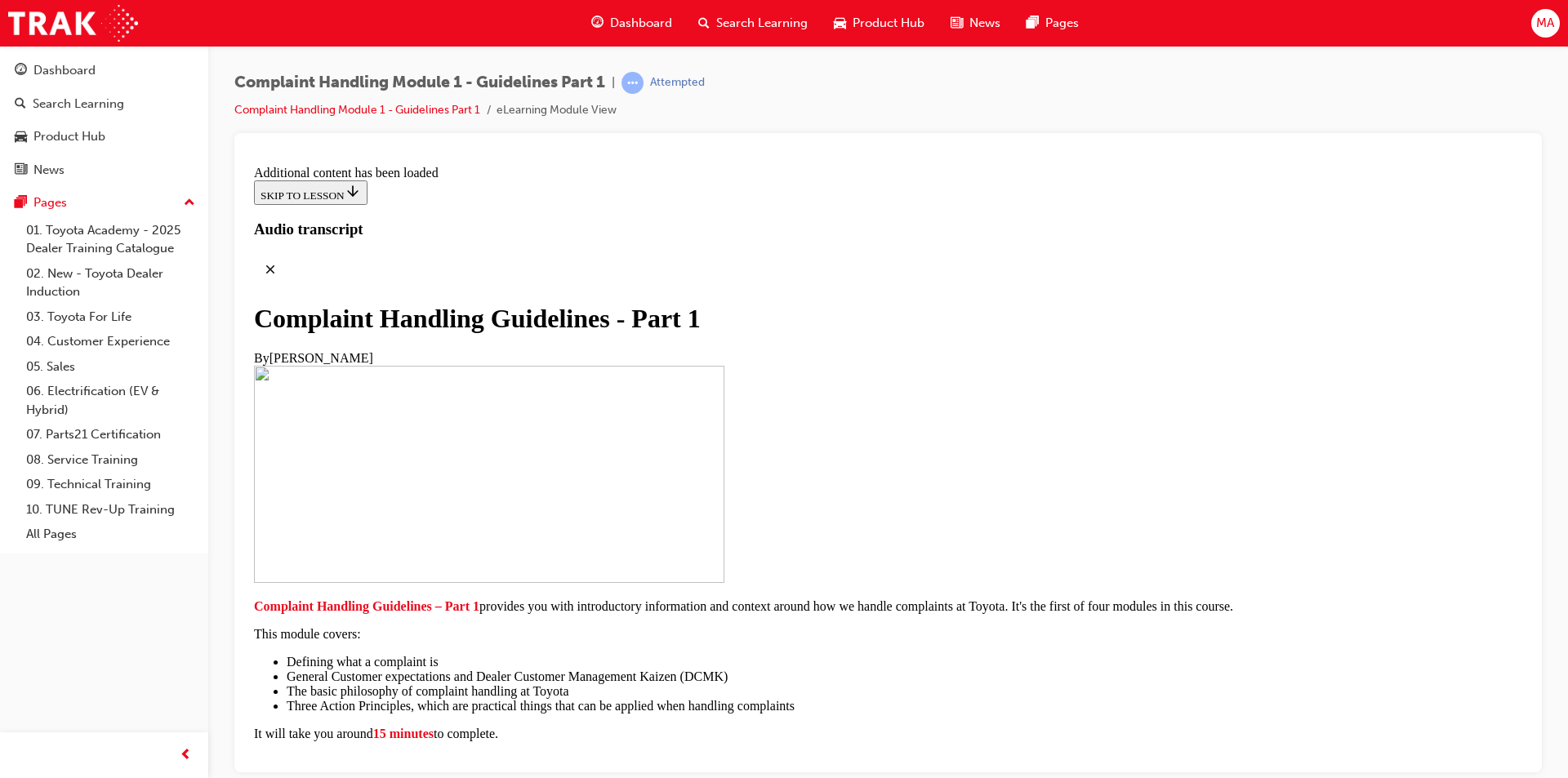
scroll to position [2073, 0]
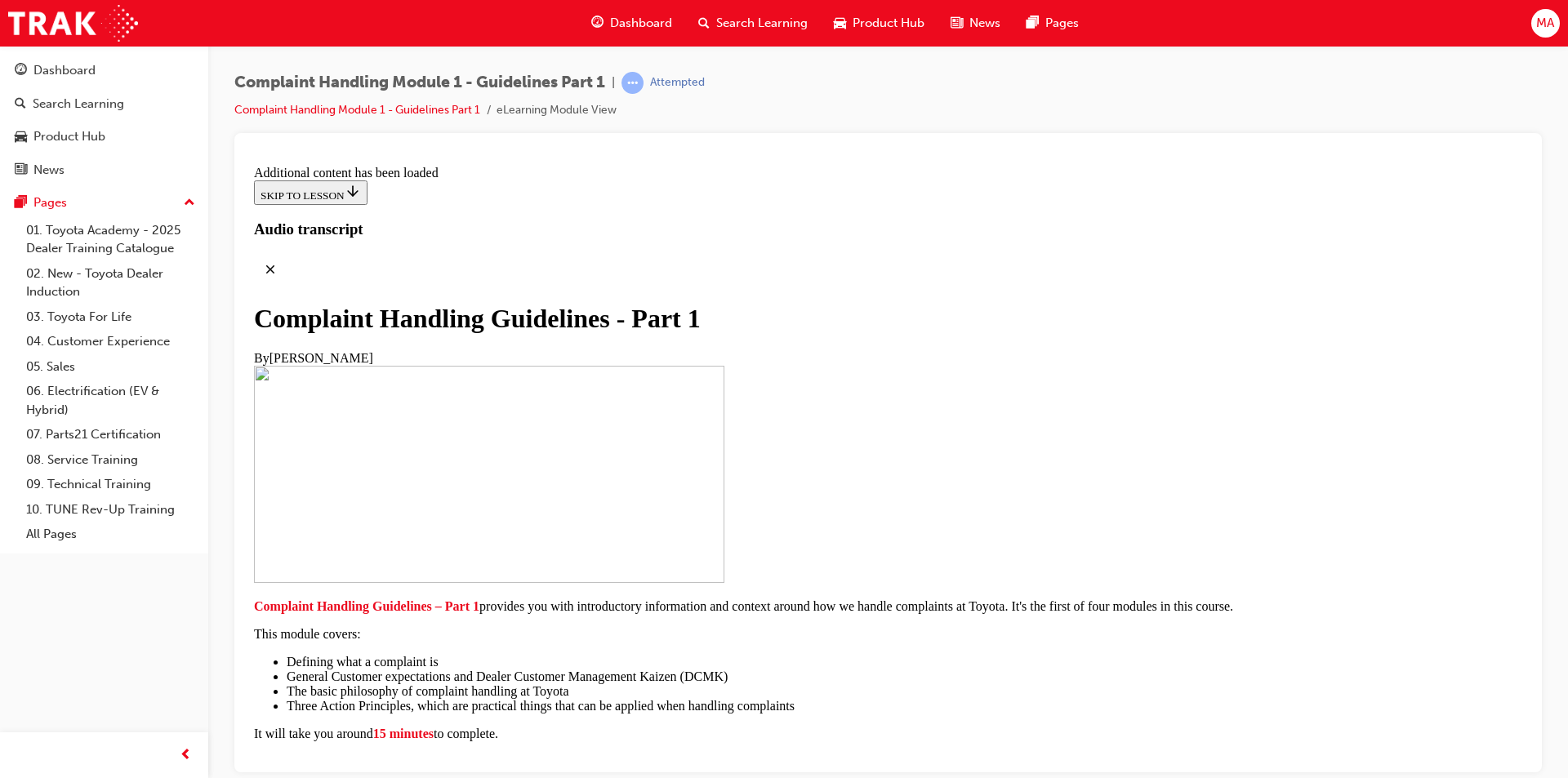
radio input "true"
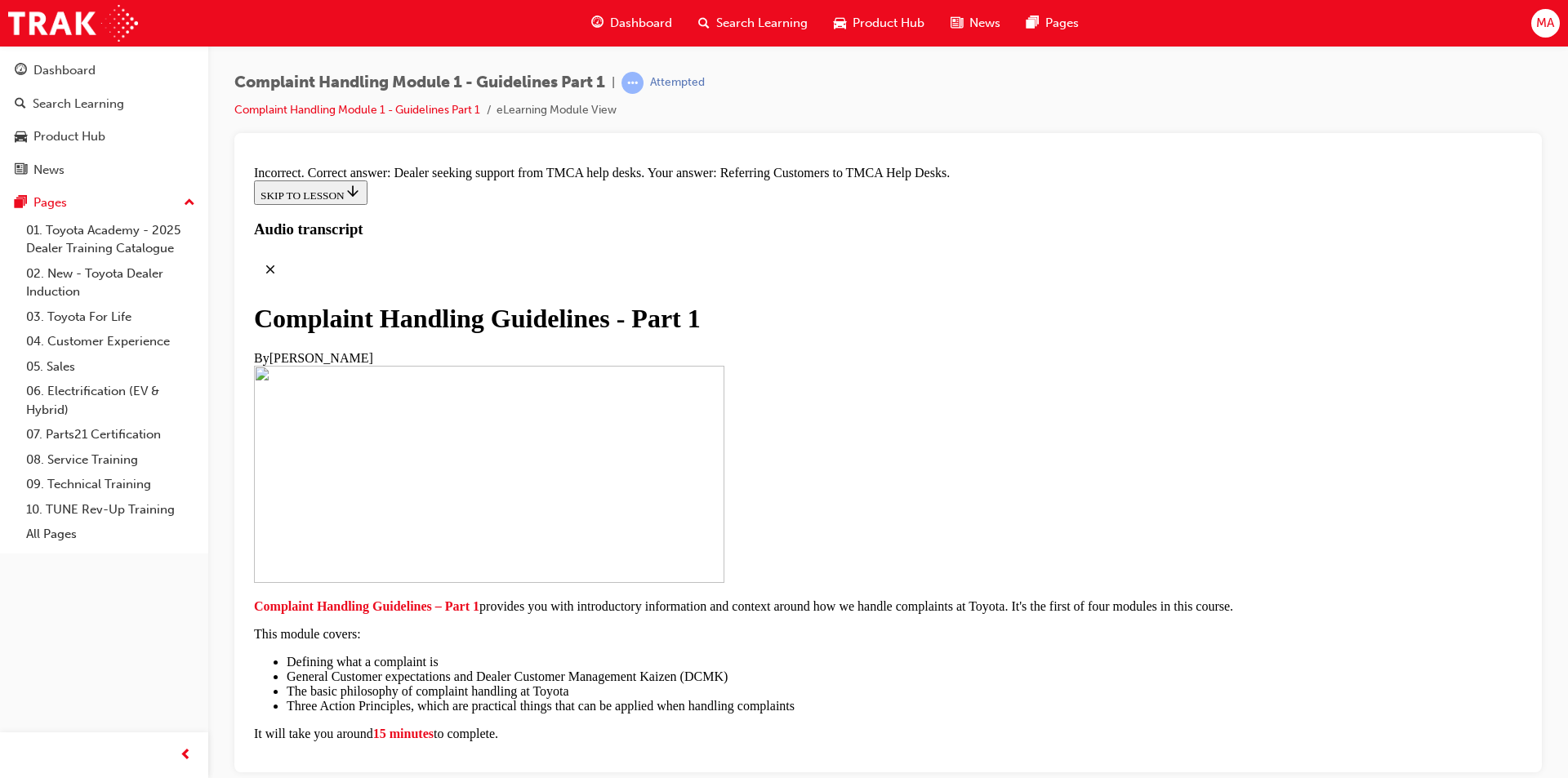
click at [434, 106] on link "Complaint Handling Module 1 - Guidelines Part 1" at bounding box center [357, 110] width 246 height 14
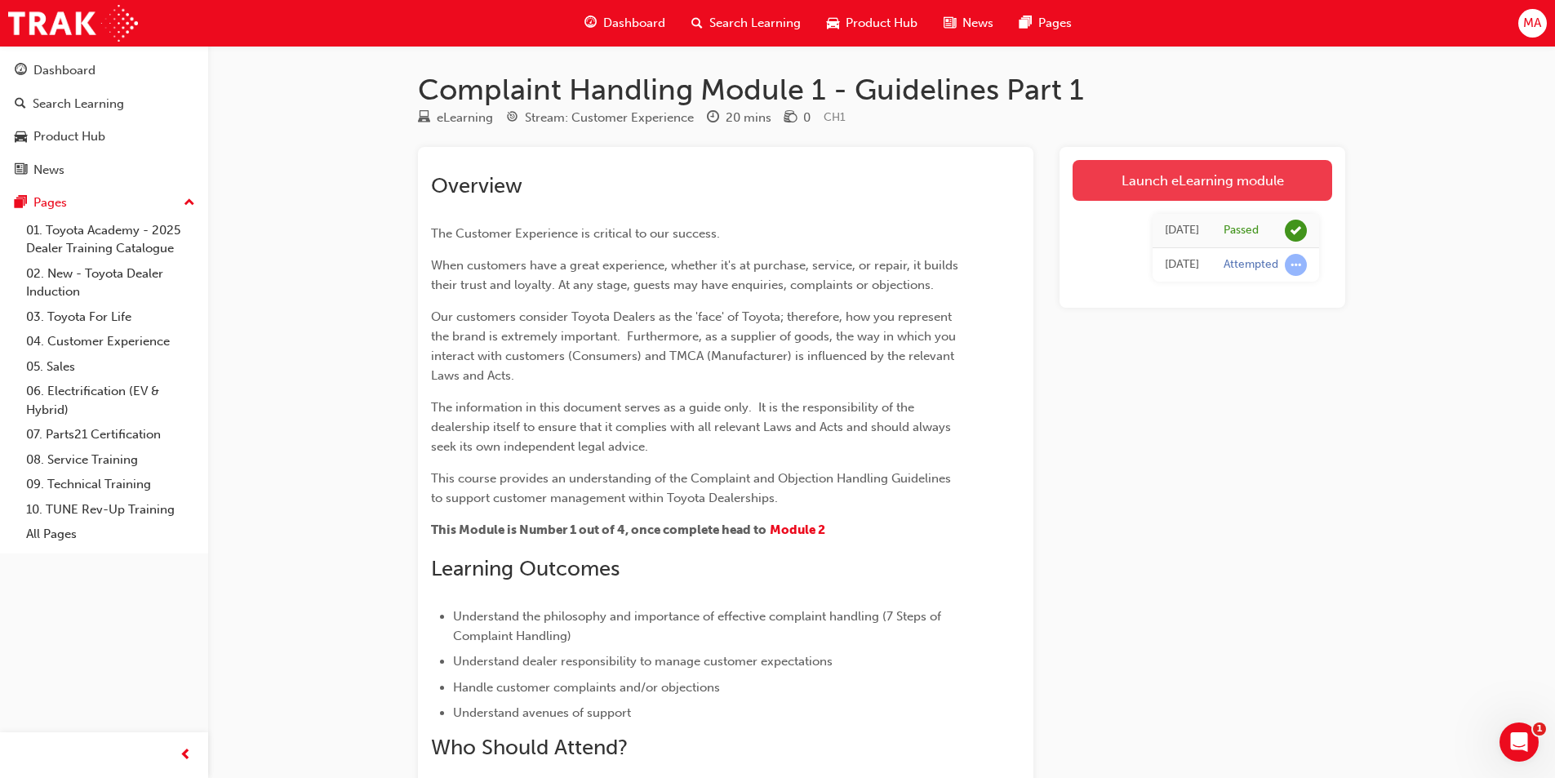
click at [1121, 191] on link "Launch eLearning module" at bounding box center [1203, 180] width 260 height 41
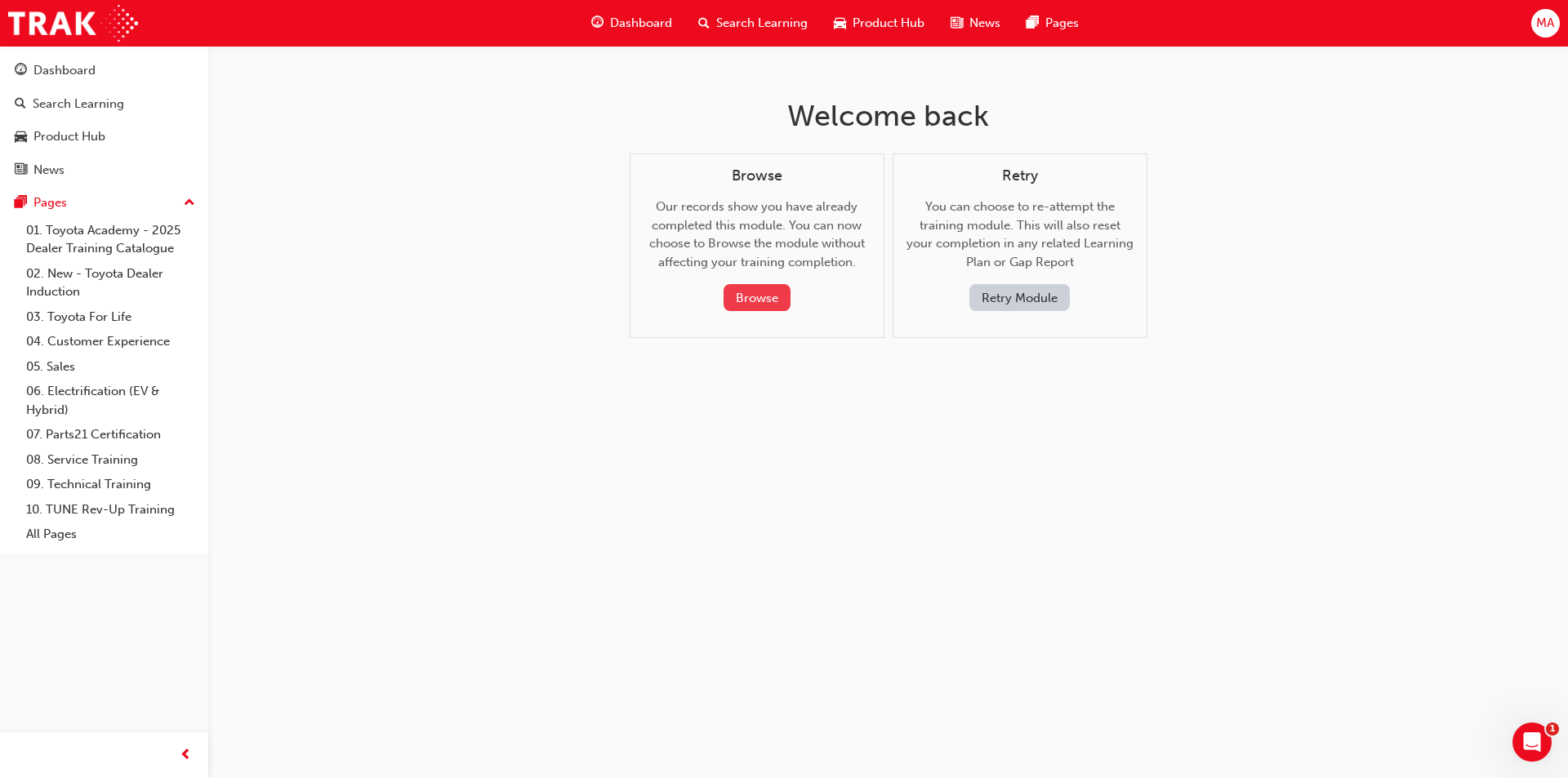
click at [740, 291] on button "Browse" at bounding box center [756, 297] width 67 height 27
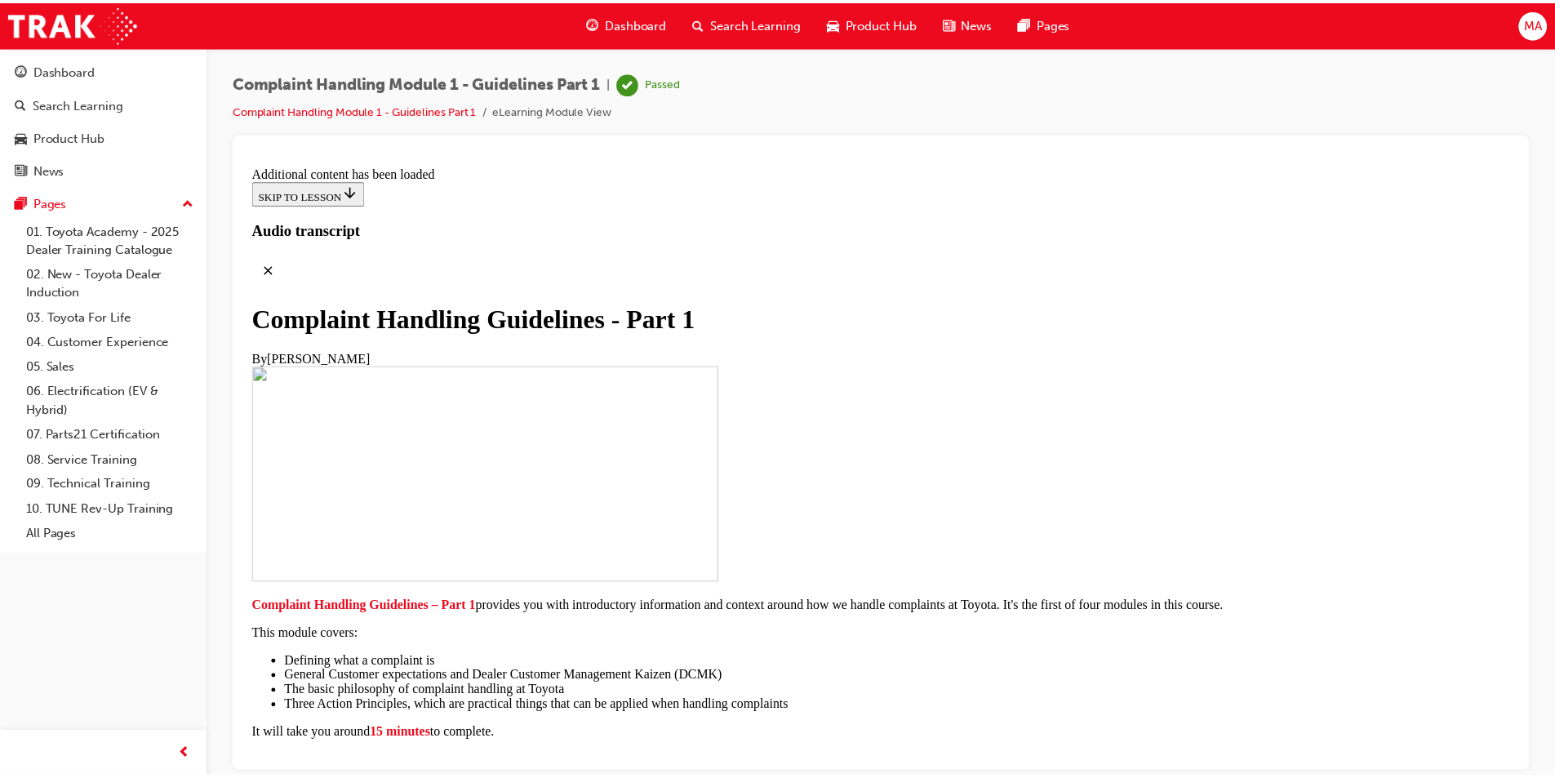
scroll to position [245, 0]
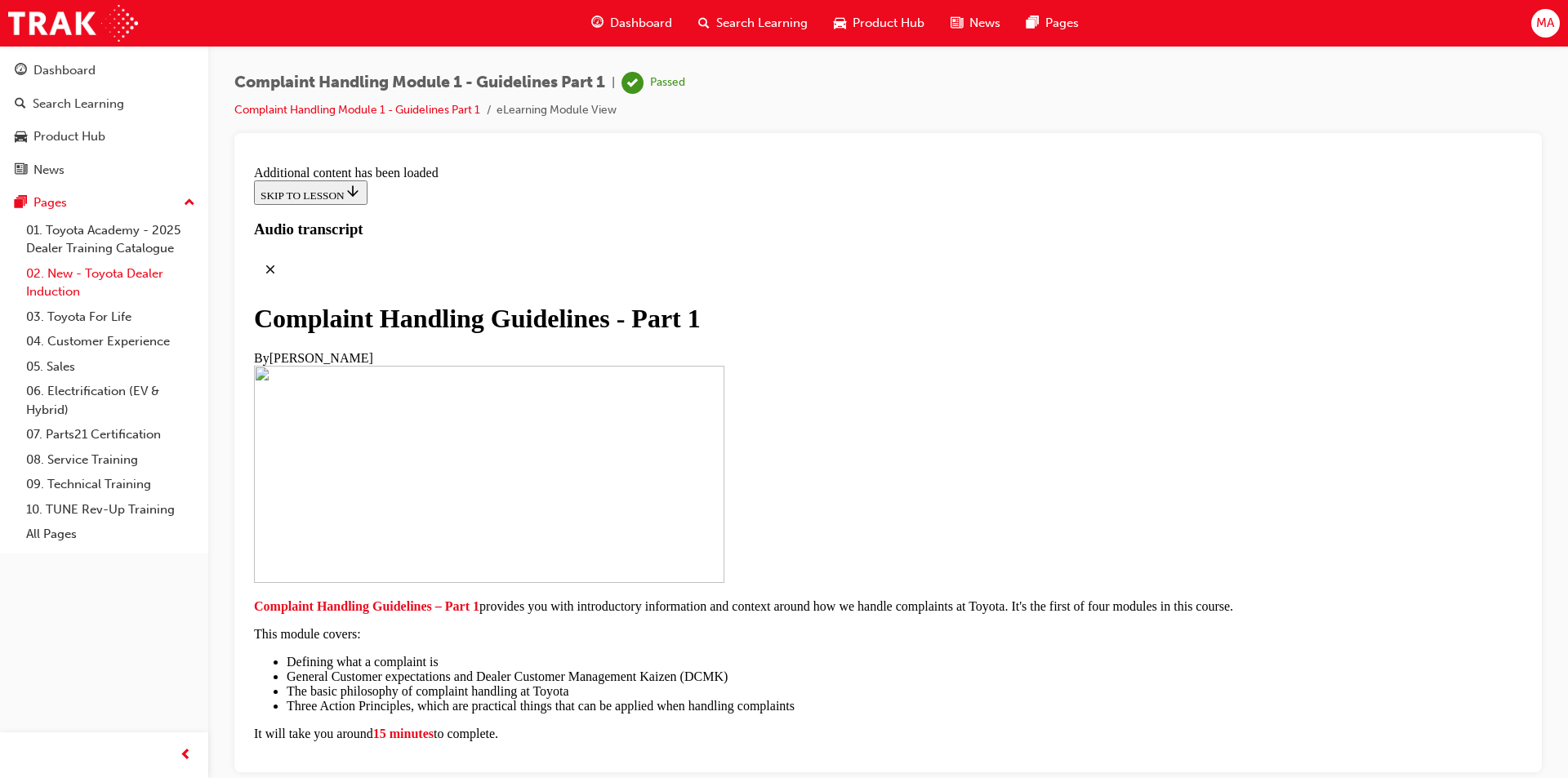
click at [136, 278] on link "02. New - Toyota Dealer Induction" at bounding box center [111, 282] width 182 height 43
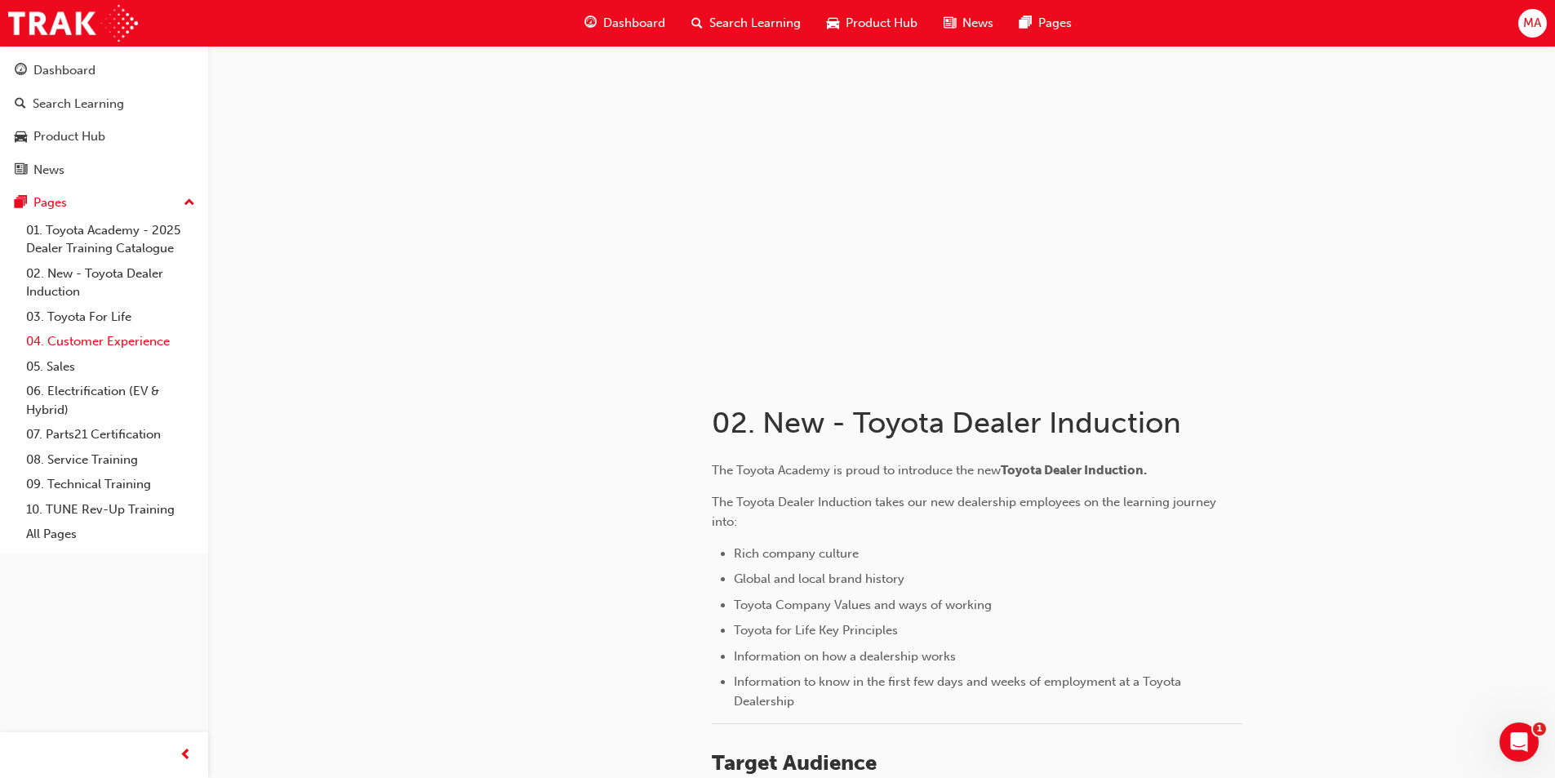
click at [128, 331] on link "04. Customer Experience" at bounding box center [111, 341] width 182 height 25
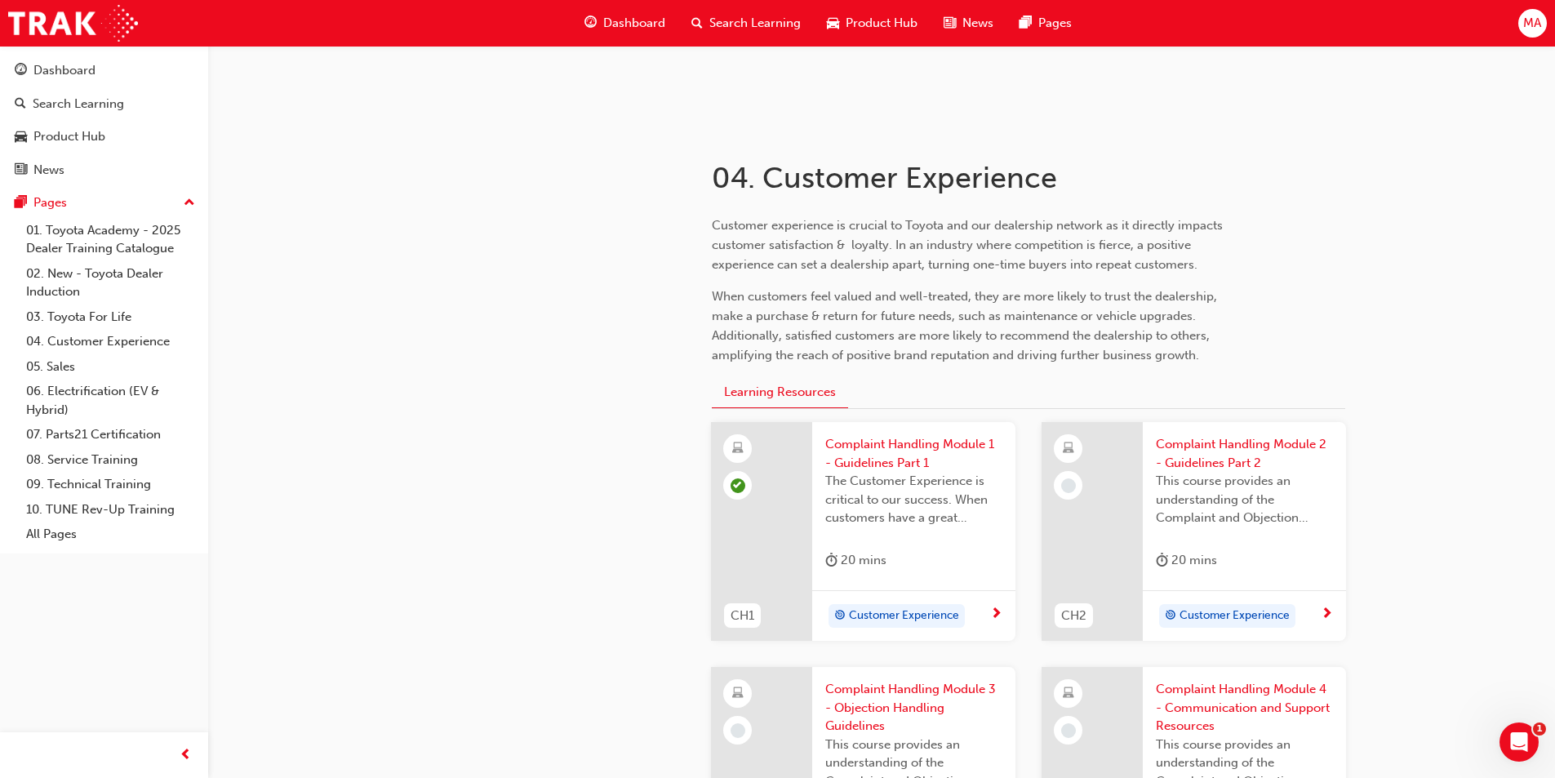
scroll to position [572, 0]
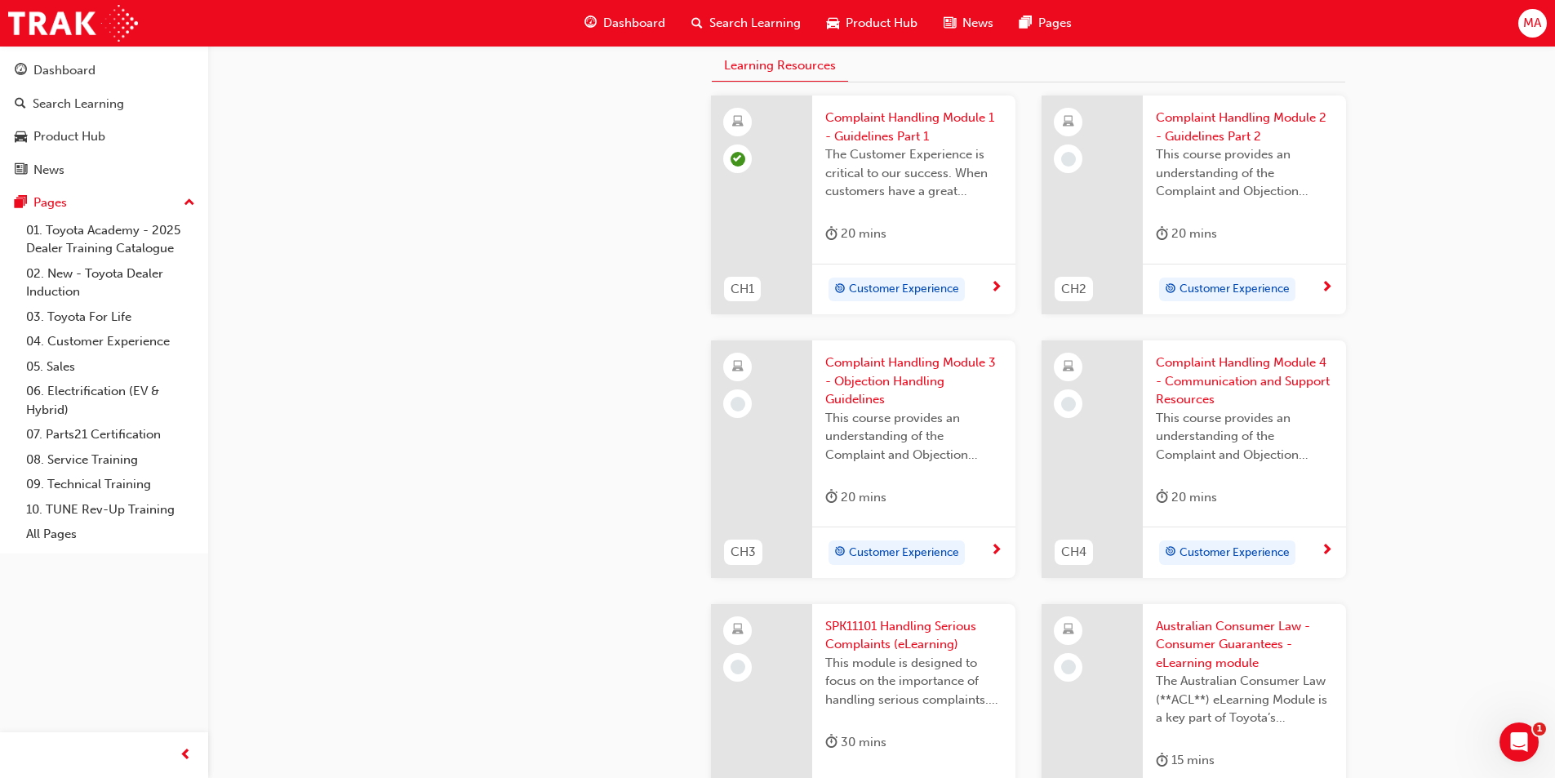
click at [1271, 278] on div "Customer Experience" at bounding box center [1227, 290] width 136 height 24
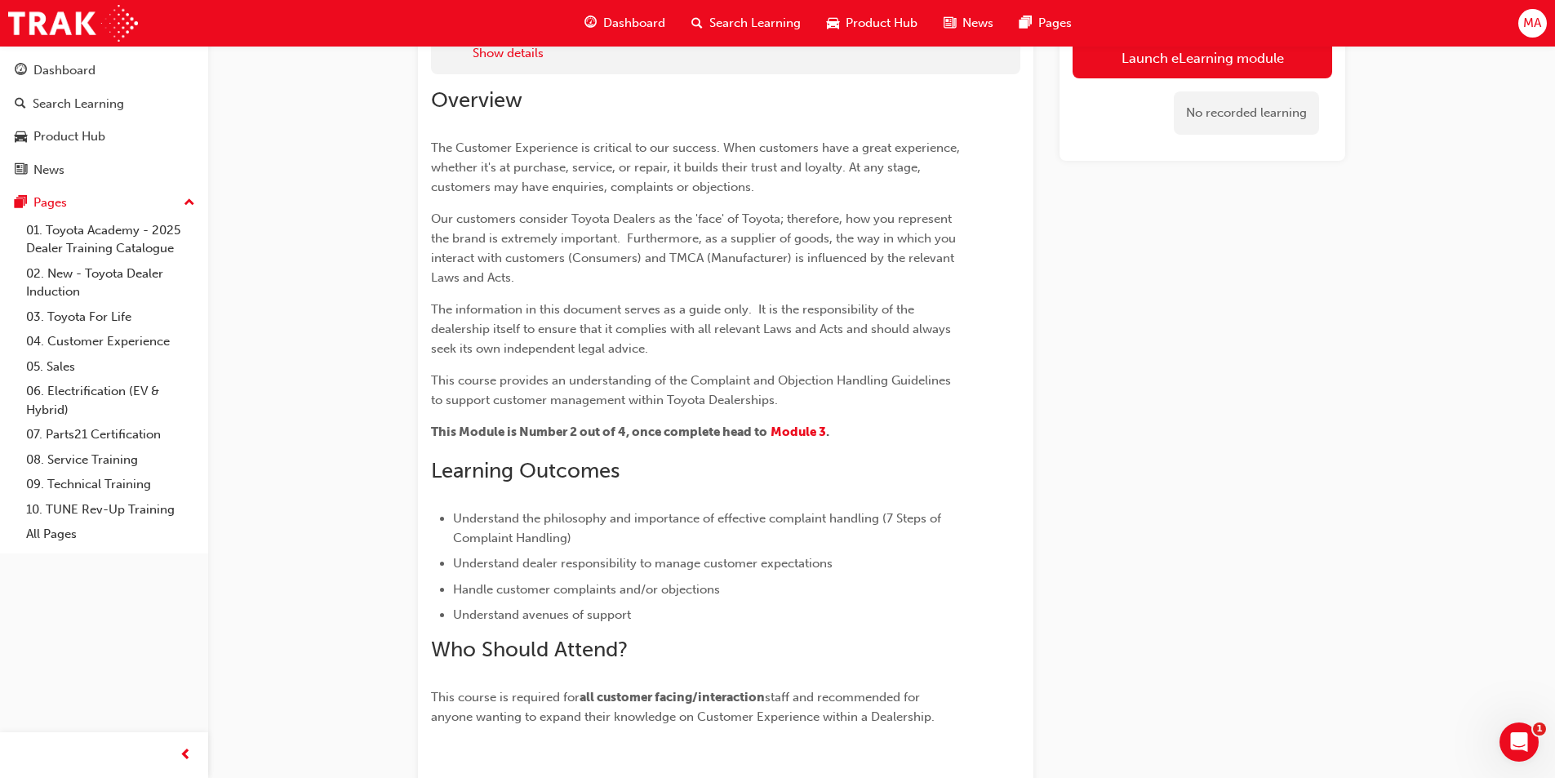
scroll to position [8, 0]
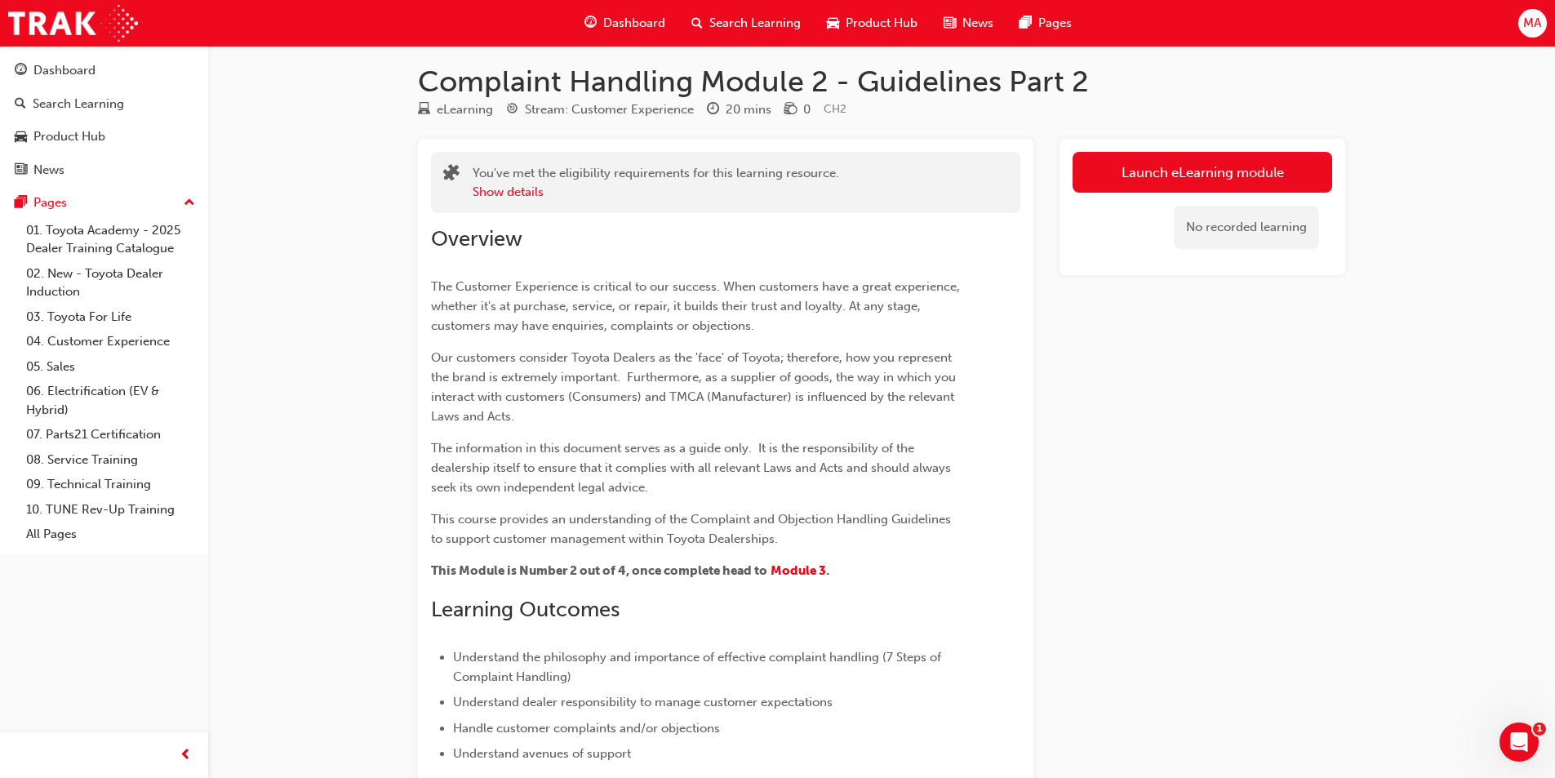
click at [1229, 171] on link "Launch eLearning module" at bounding box center [1203, 172] width 260 height 41
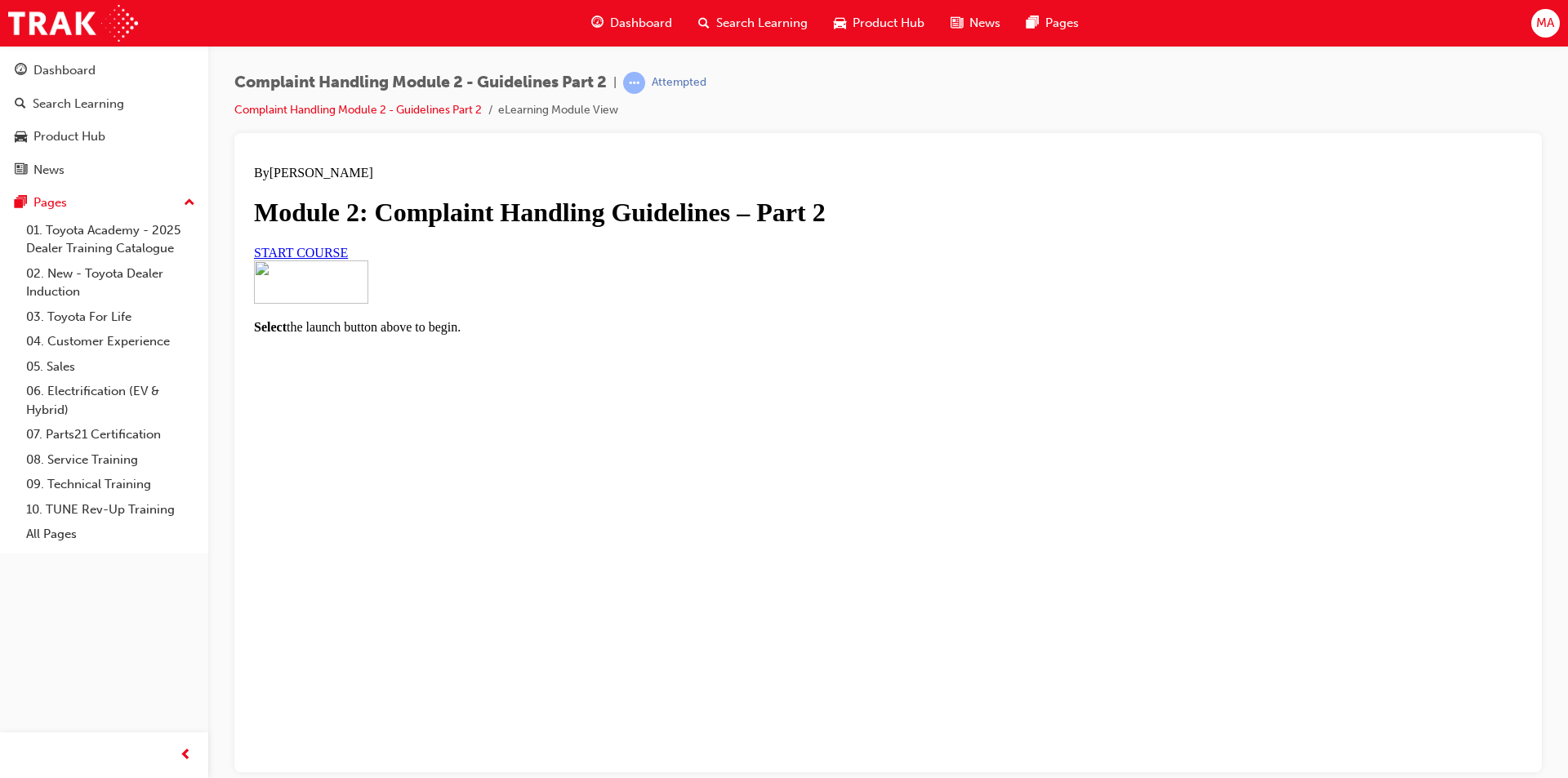
scroll to position [73, 0]
click at [348, 259] on span "START COURSE" at bounding box center [301, 252] width 94 height 14
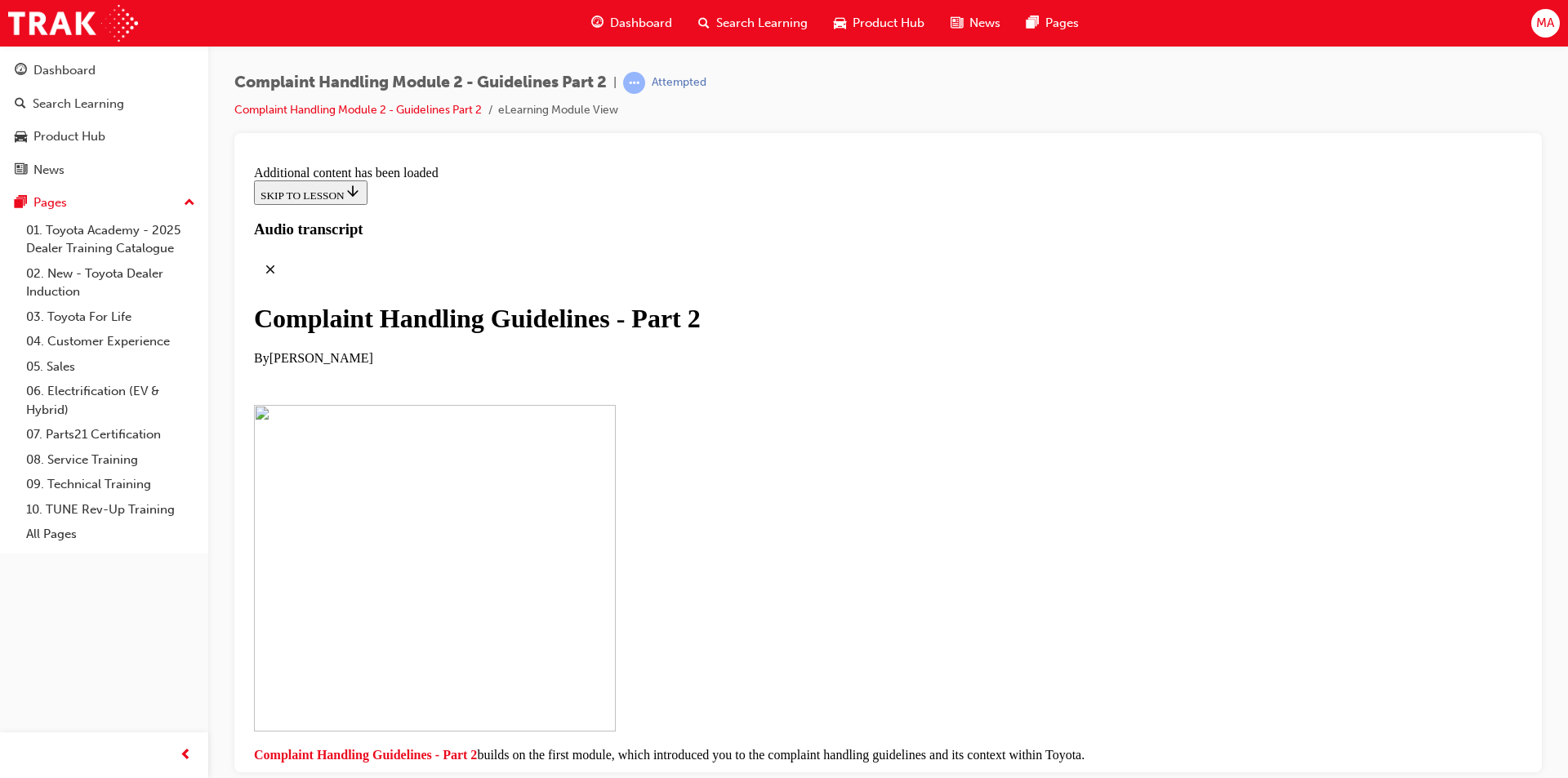
scroll to position [2846, 0]
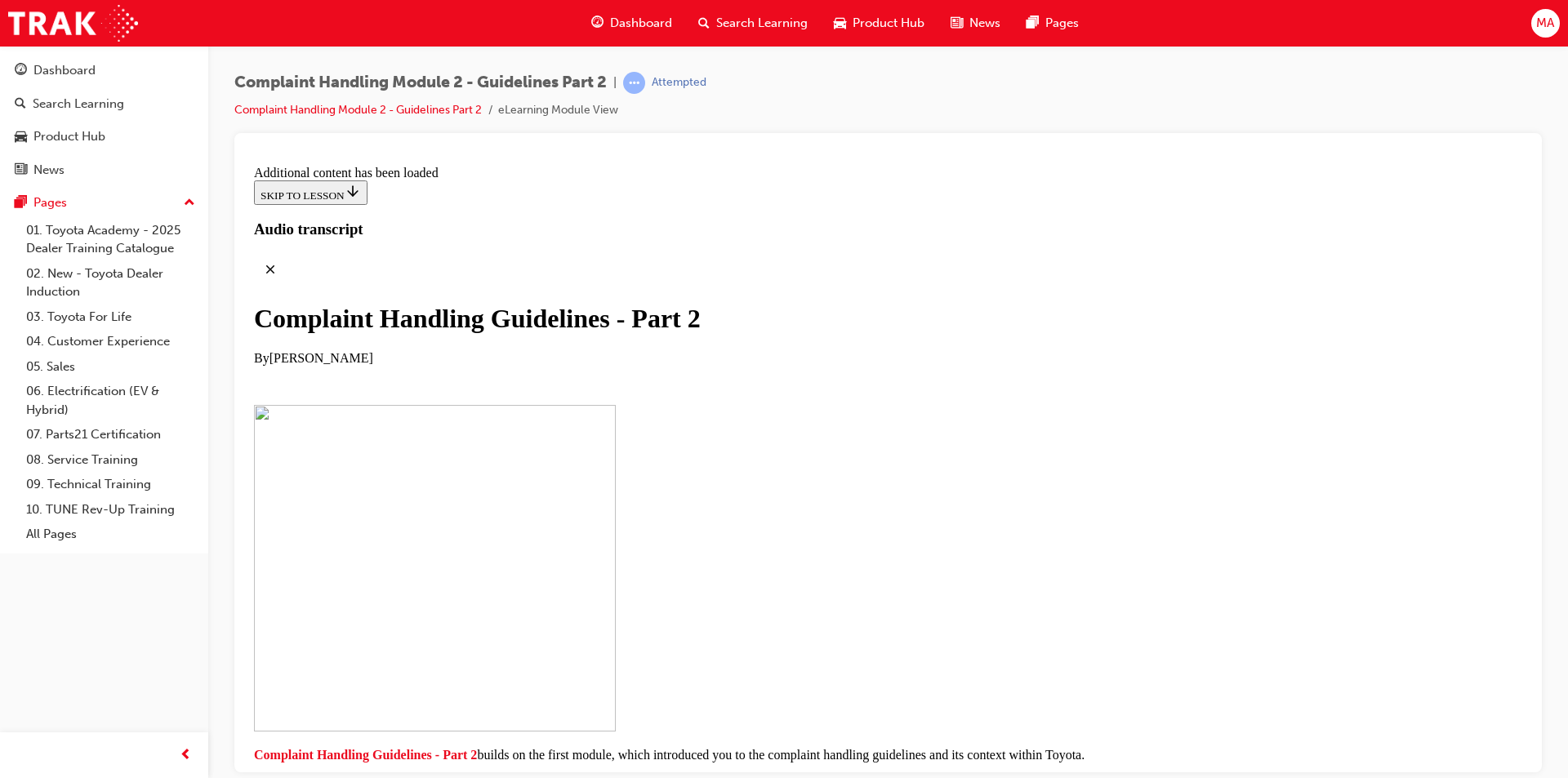
scroll to position [6323, 0]
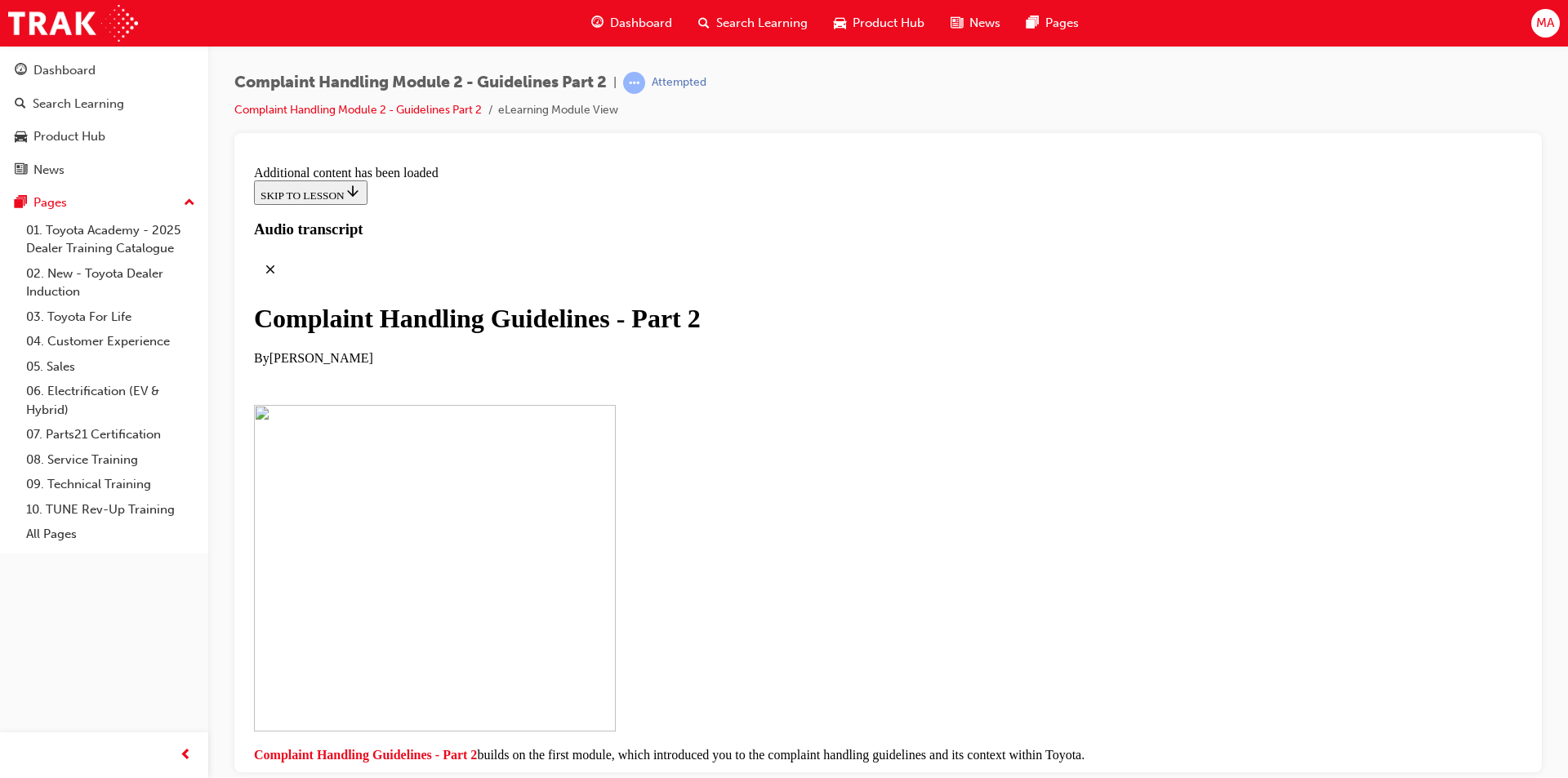
drag, startPoint x: 847, startPoint y: 524, endPoint x: 853, endPoint y: 562, distance: 38.1
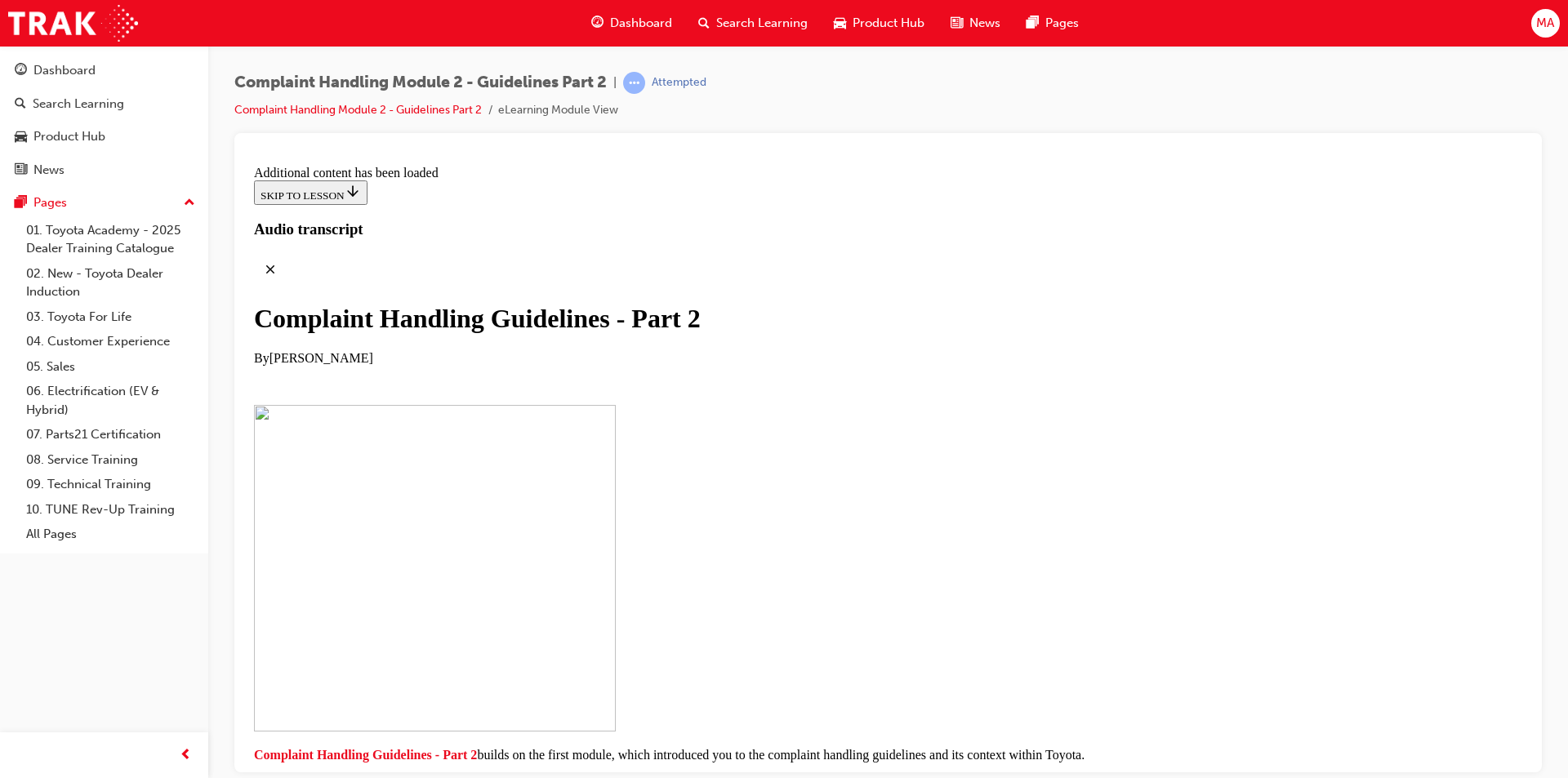
checkbox input "true"
